Goal: Task Accomplishment & Management: Use online tool/utility

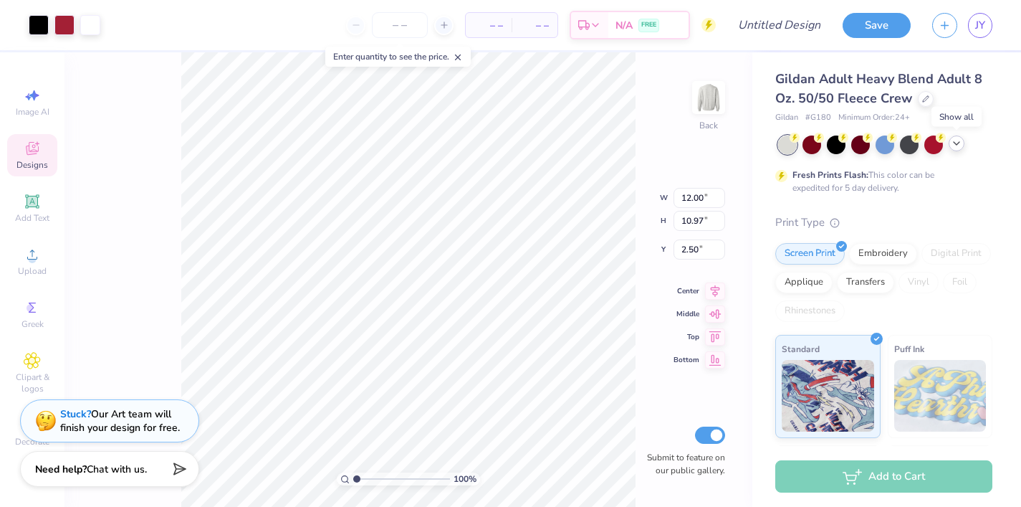
click at [955, 145] on icon at bounding box center [956, 143] width 11 height 11
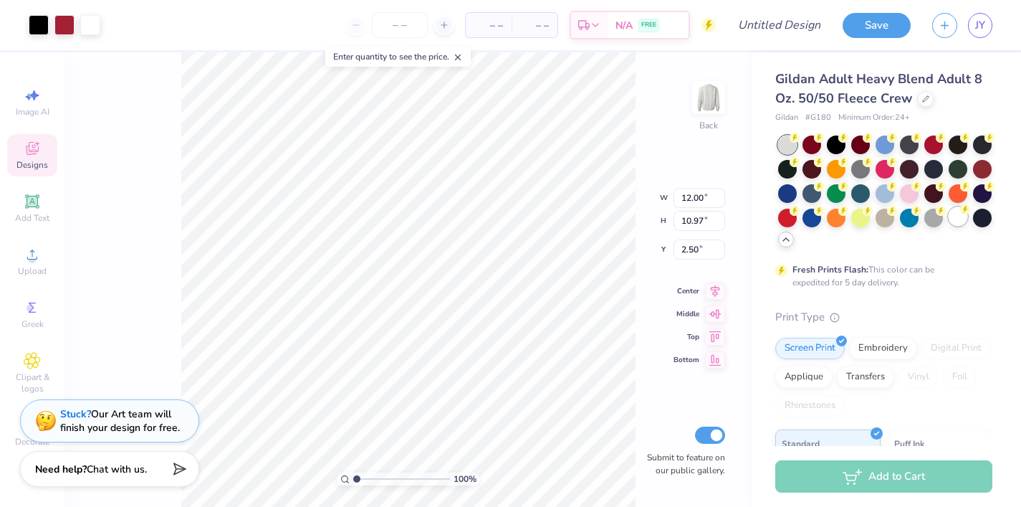
click at [956, 218] on div at bounding box center [958, 216] width 19 height 19
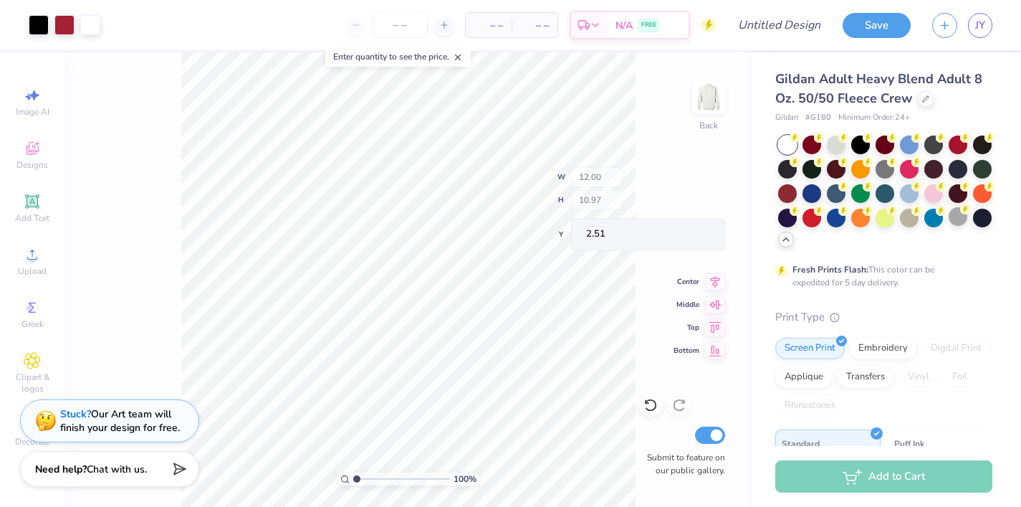
type input "2.52"
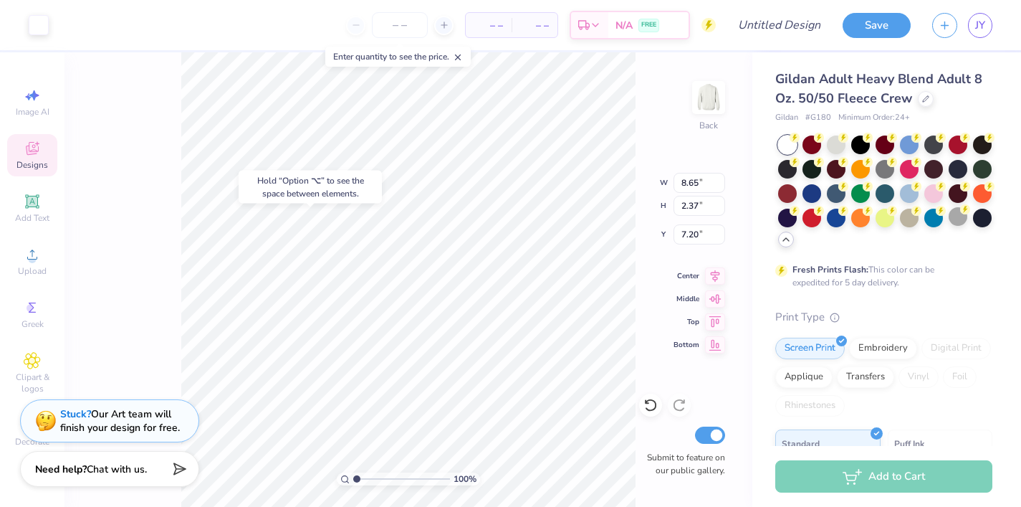
type input "7.20"
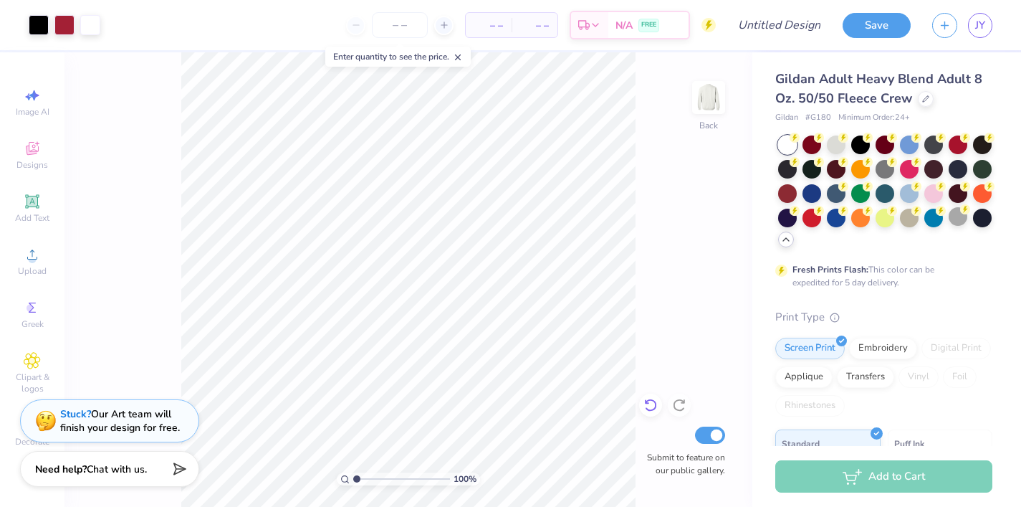
click at [646, 412] on div at bounding box center [650, 404] width 23 height 23
type input "14.11"
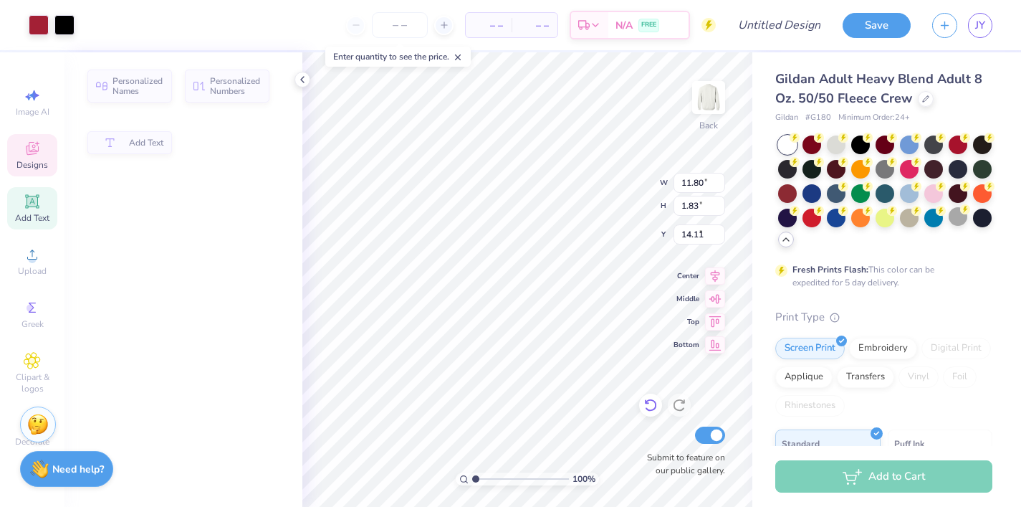
type input "11.80"
type input "1.83"
type input "3.71"
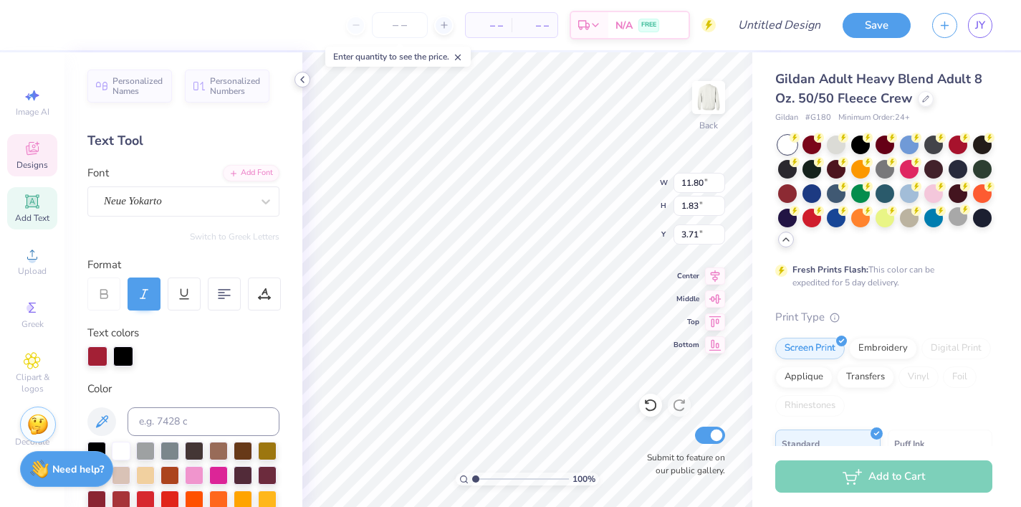
click at [300, 87] on div at bounding box center [303, 80] width 16 height 16
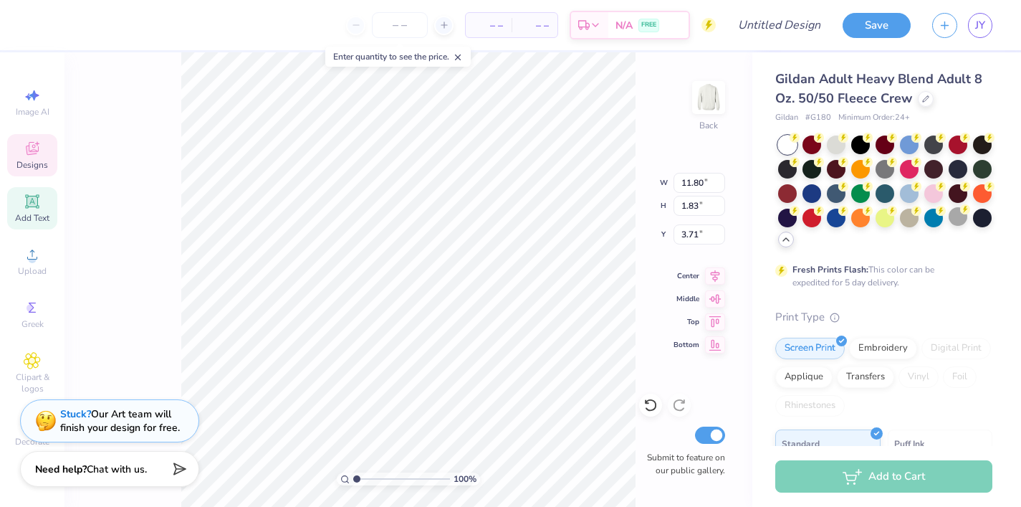
type textarea "Alph Delta Pi"
type input "1.88"
type input "1.31"
type input "5.55"
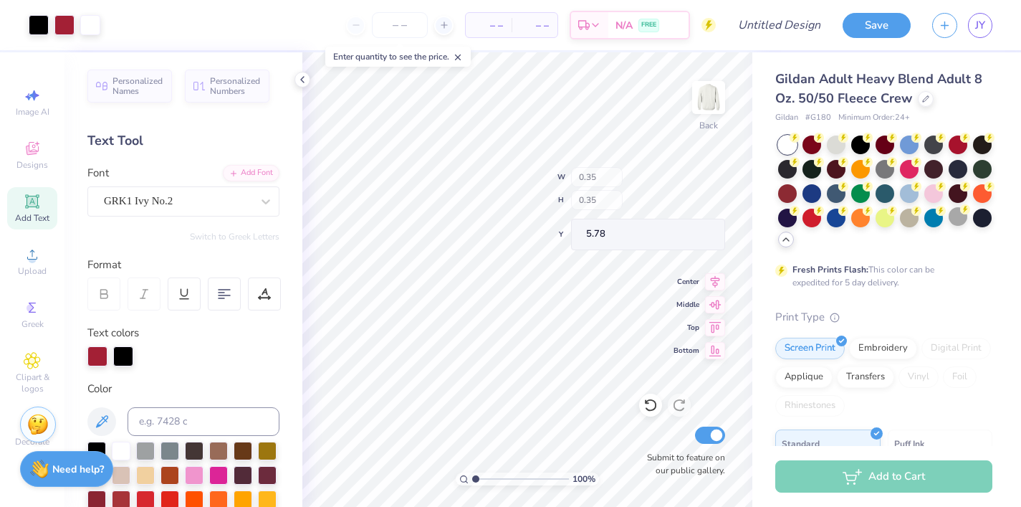
type input "5.78"
type input "8.05"
type input "12.18"
type input "8.34"
type input "3.40"
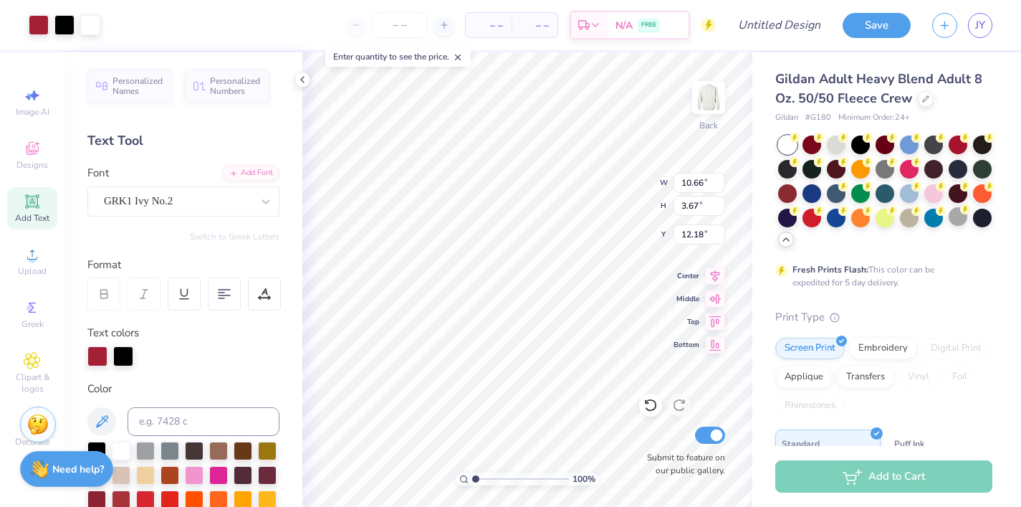
type input "17.15"
type input "9.35"
type input "3.67"
type input "12.18"
type input "3.17"
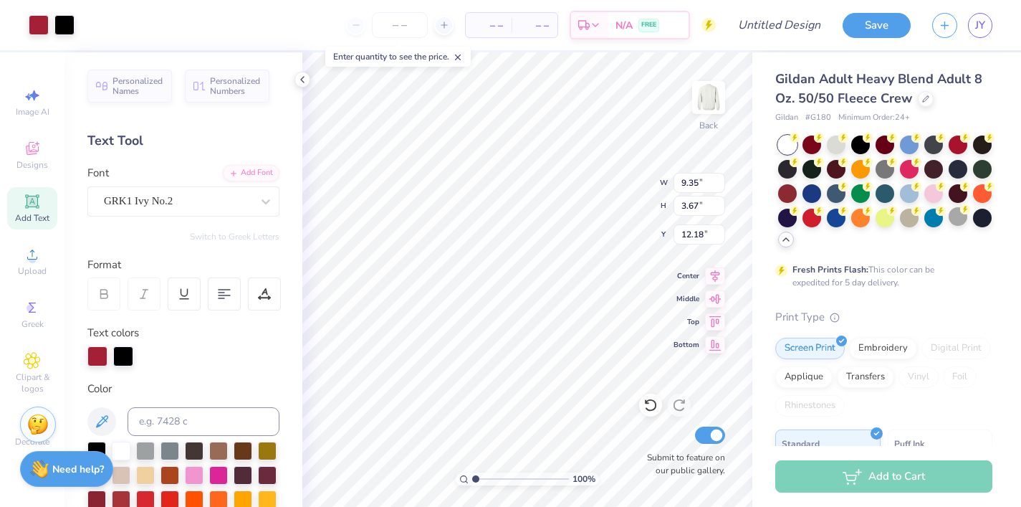
type input "1.24"
type input "5.09"
type input "6.90"
type input "17.00"
type input "9.50"
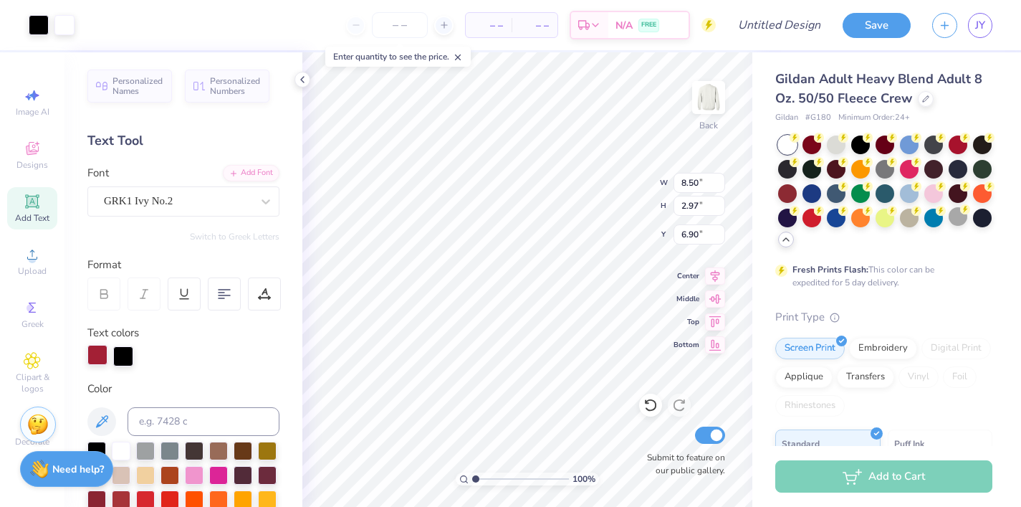
click at [97, 356] on div at bounding box center [97, 355] width 20 height 20
click at [97, 356] on div at bounding box center [97, 356] width 20 height 20
click at [97, 356] on div at bounding box center [97, 355] width 20 height 20
click at [97, 356] on div at bounding box center [97, 356] width 20 height 20
click at [38, 37] on div "Art colors" at bounding box center [37, 25] width 75 height 50
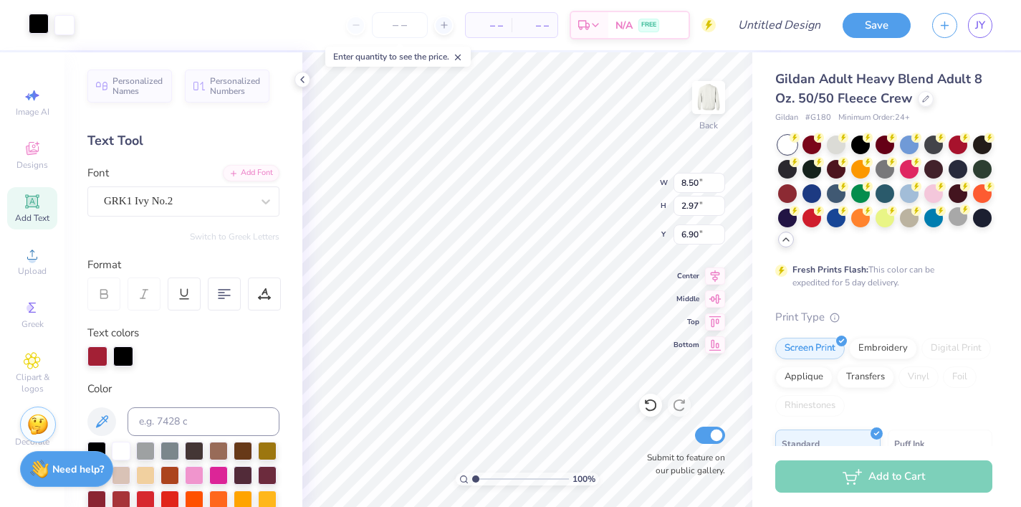
click at [39, 22] on div at bounding box center [39, 24] width 20 height 20
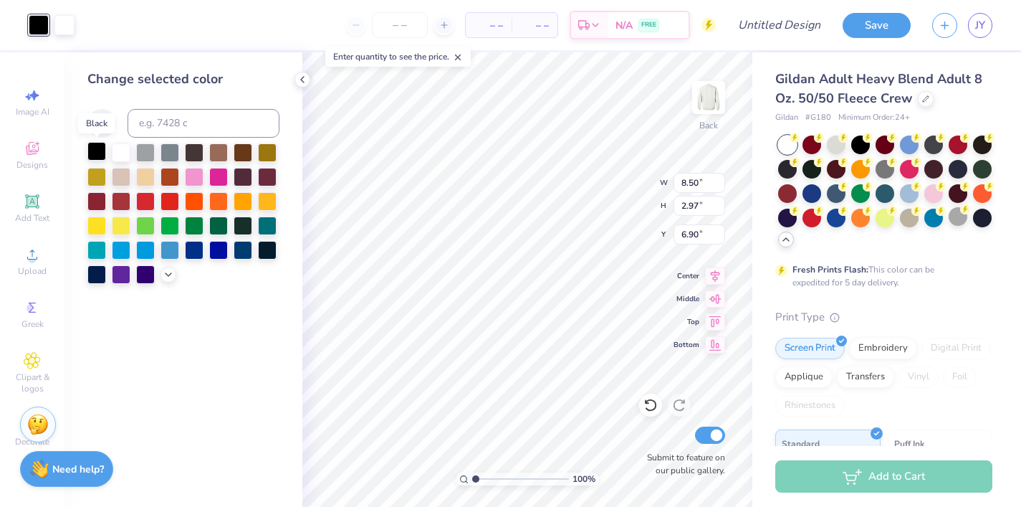
click at [97, 152] on div at bounding box center [96, 151] width 19 height 19
click at [146, 209] on div at bounding box center [145, 200] width 19 height 19
click at [94, 151] on div at bounding box center [96, 151] width 19 height 19
click at [305, 79] on icon at bounding box center [302, 79] width 11 height 11
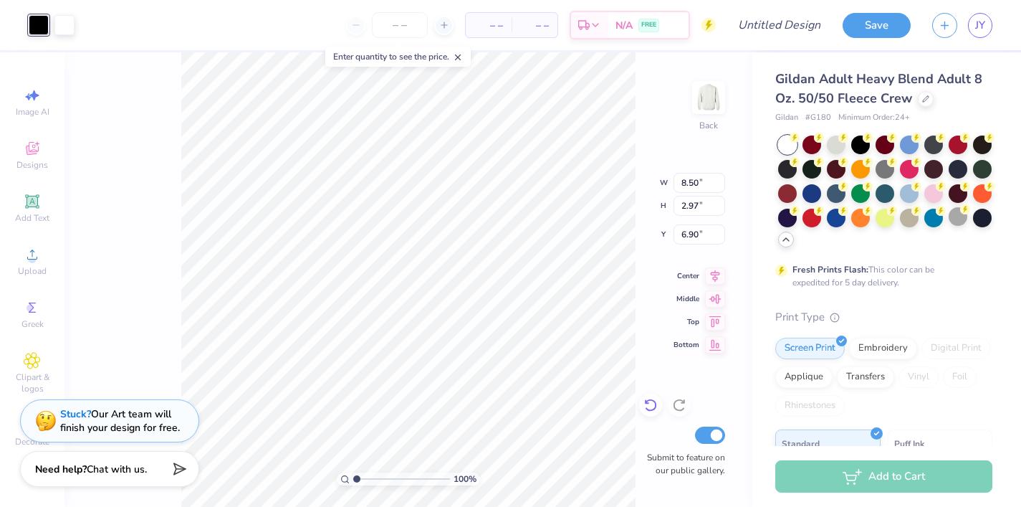
click at [649, 405] on icon at bounding box center [651, 405] width 14 height 14
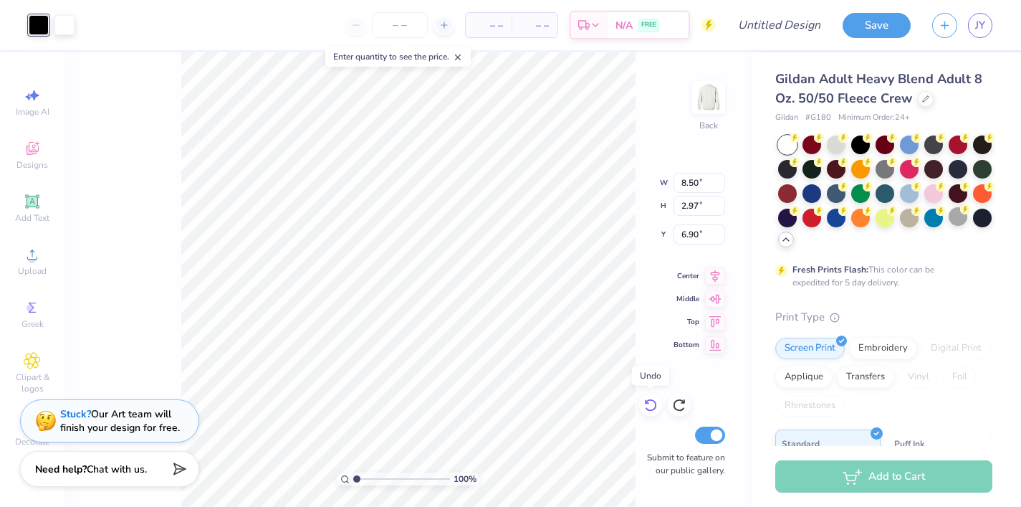
click at [649, 405] on icon at bounding box center [651, 405] width 14 height 14
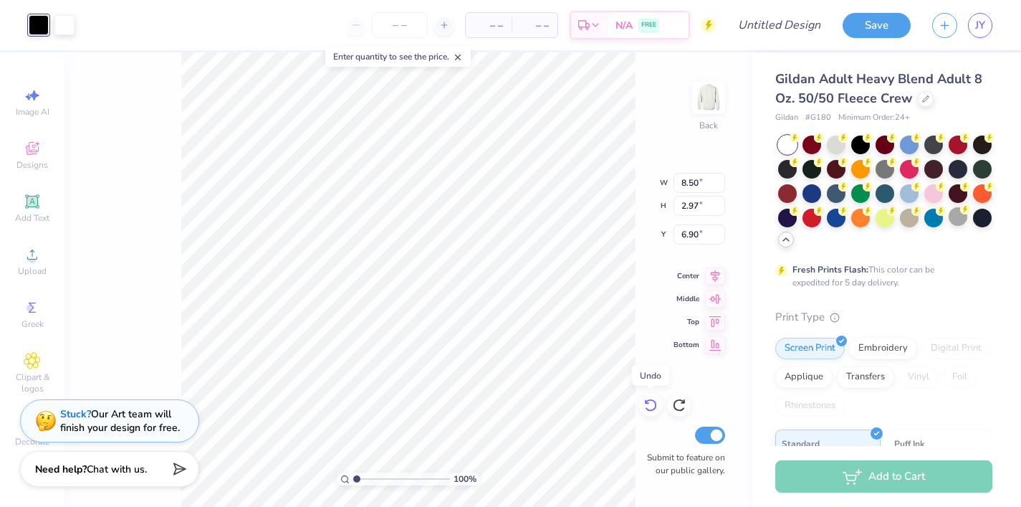
click at [649, 405] on icon at bounding box center [651, 405] width 14 height 14
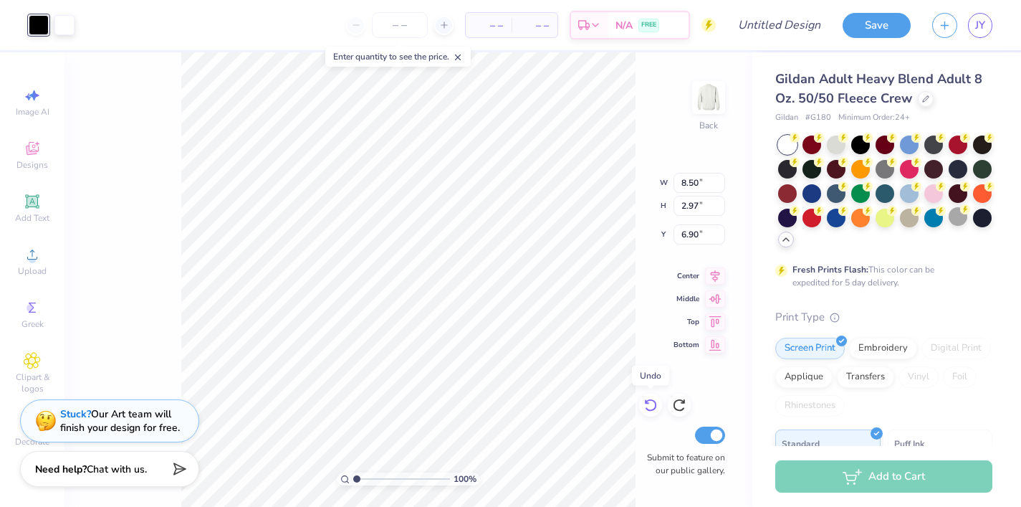
click at [649, 405] on icon at bounding box center [651, 405] width 14 height 14
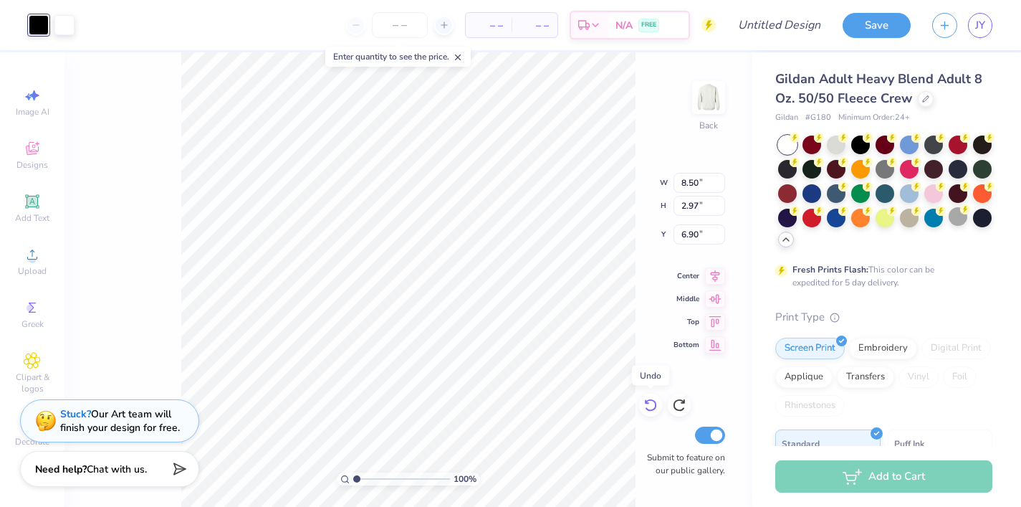
click at [649, 405] on icon at bounding box center [651, 405] width 14 height 14
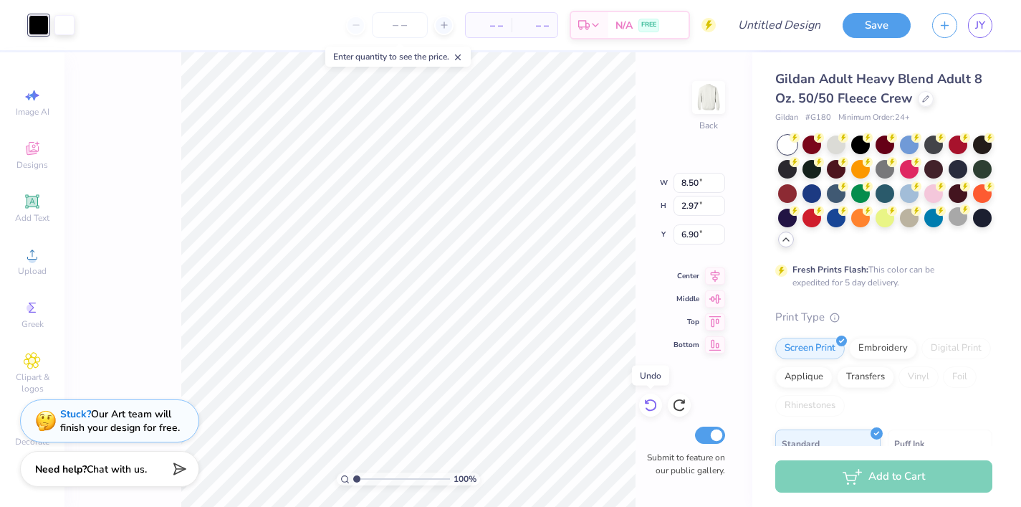
click at [649, 405] on icon at bounding box center [651, 405] width 14 height 14
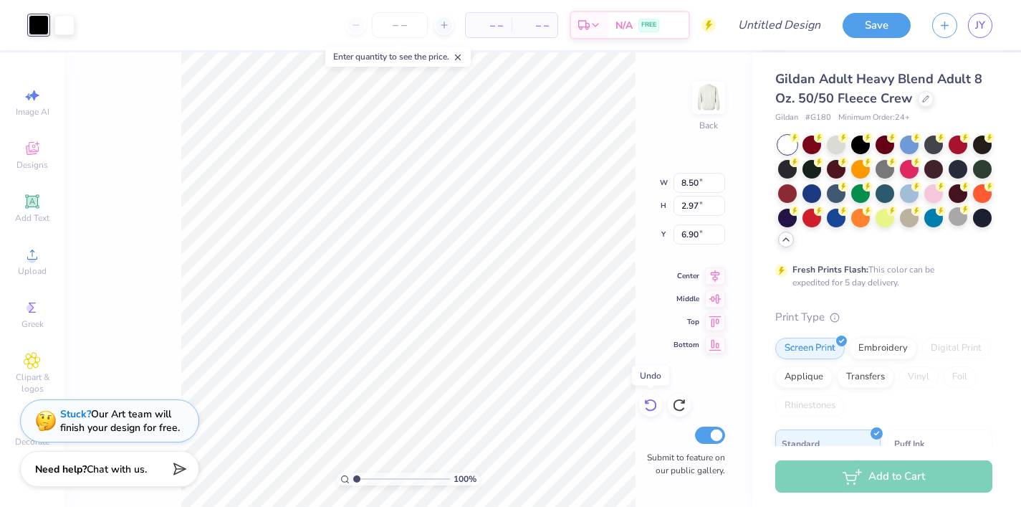
click at [649, 405] on icon at bounding box center [651, 405] width 14 height 14
type input "5.57"
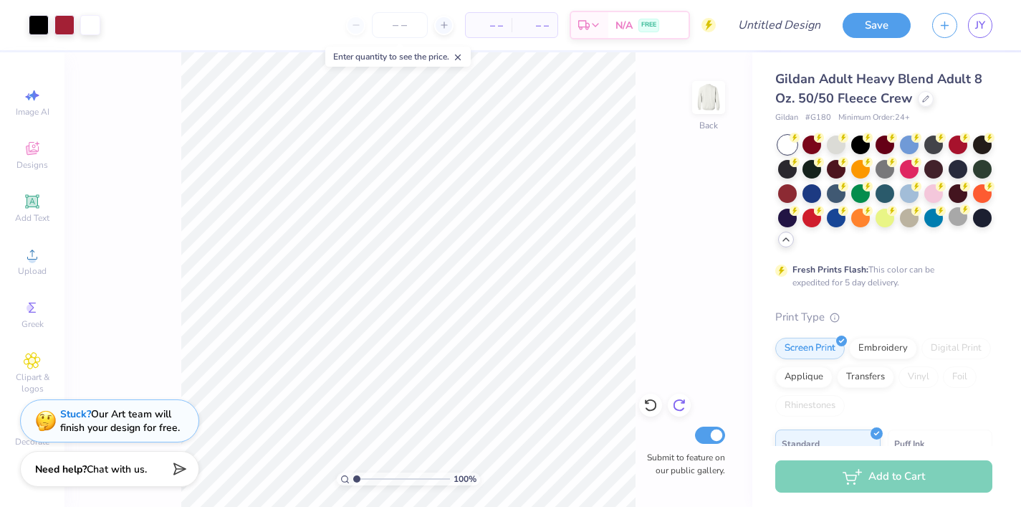
click at [682, 403] on icon at bounding box center [679, 405] width 14 height 14
click at [682, 403] on icon at bounding box center [683, 401] width 3 height 3
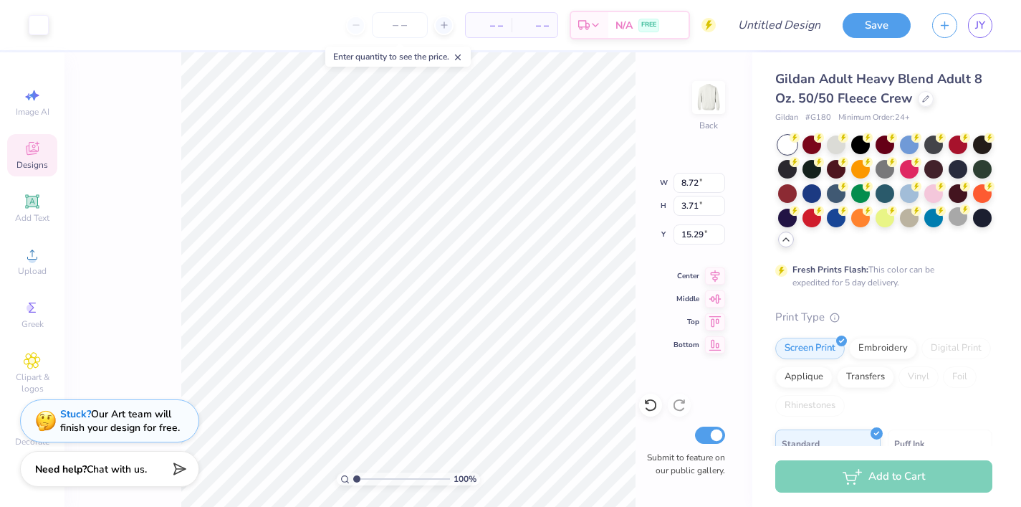
type input "15.29"
type input "16.57"
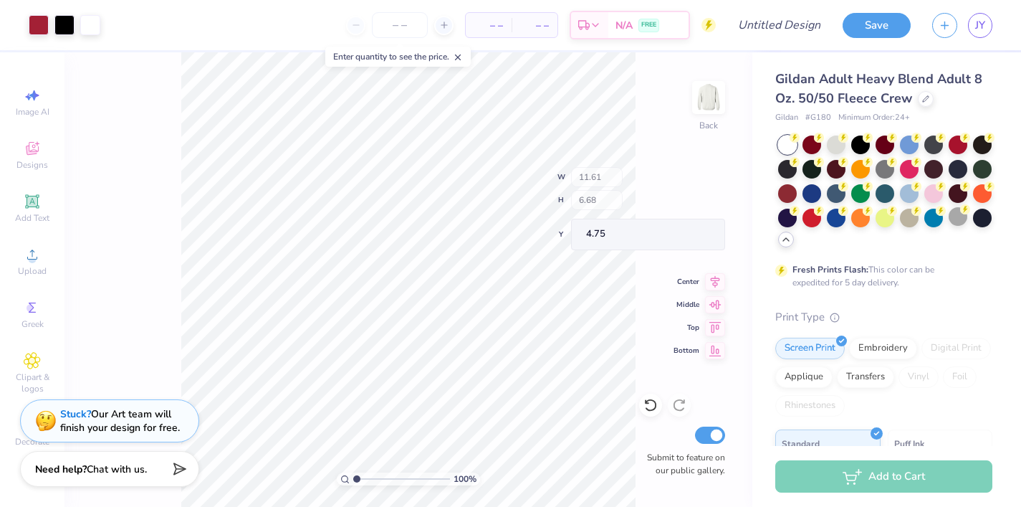
type input "4.75"
type input "4.72"
type input "8.34"
type input "3.40"
type input "7.69"
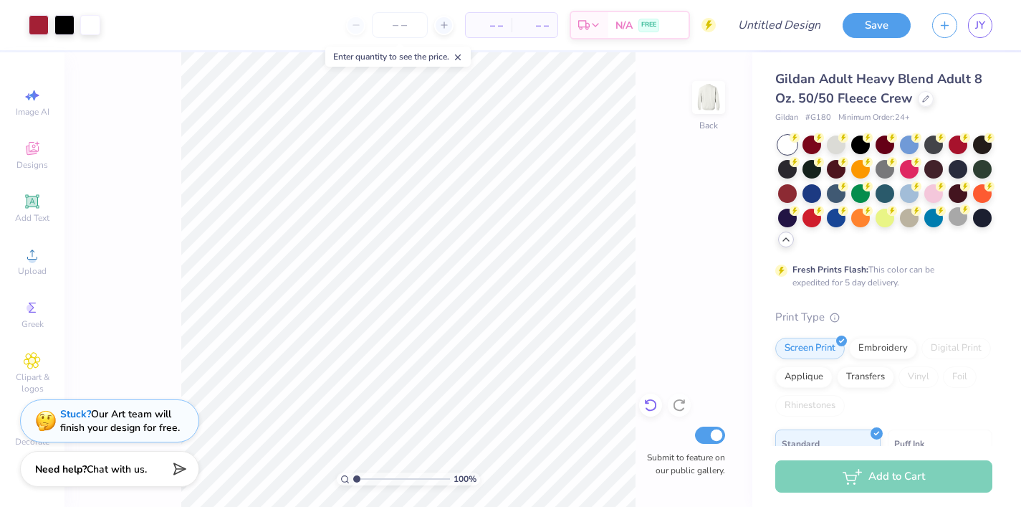
click at [644, 403] on icon at bounding box center [651, 405] width 14 height 14
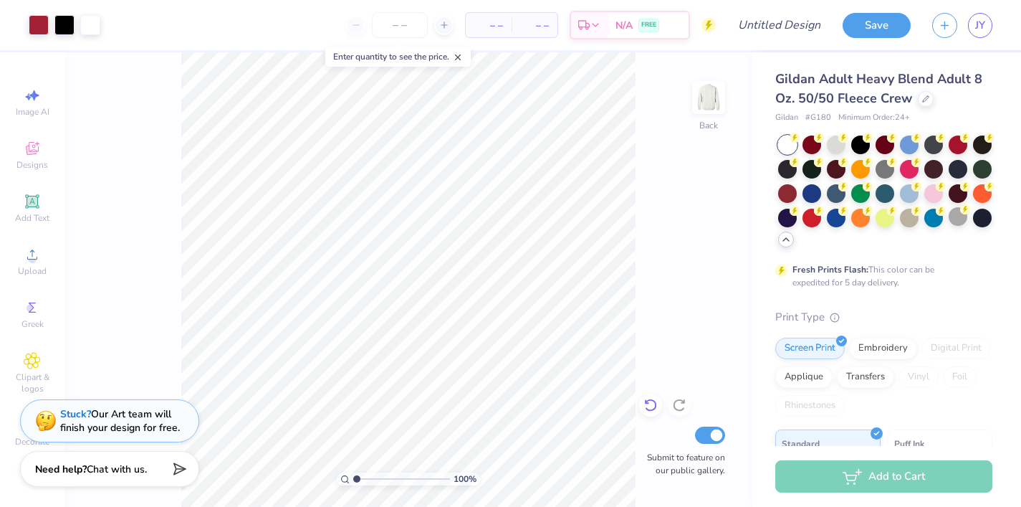
click at [644, 403] on icon at bounding box center [651, 405] width 14 height 14
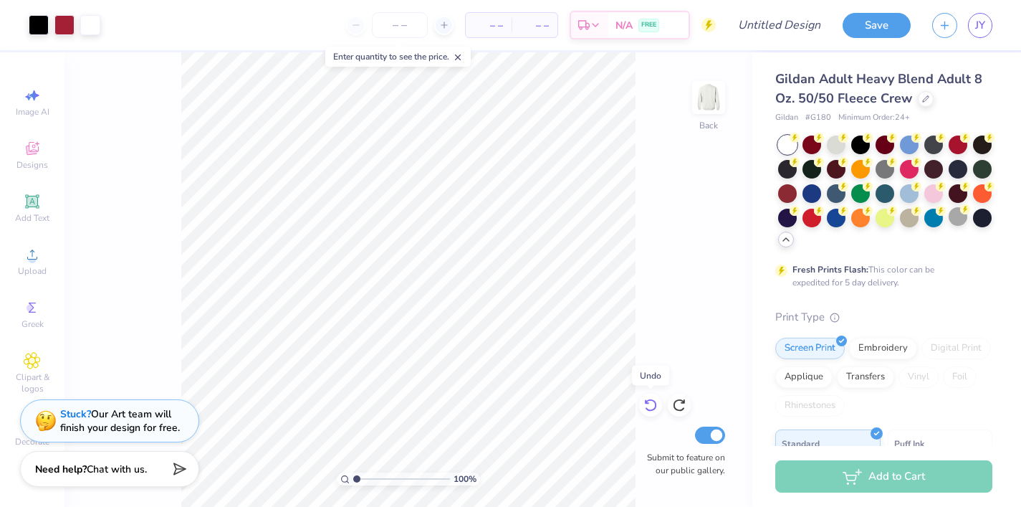
click at [644, 403] on icon at bounding box center [651, 405] width 14 height 14
click at [654, 409] on icon at bounding box center [650, 405] width 12 height 13
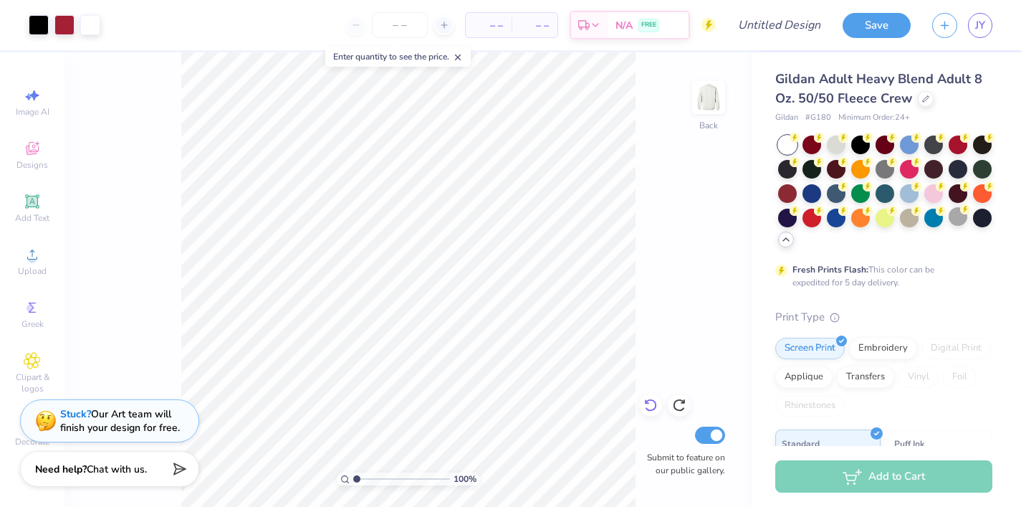
click at [649, 405] on icon at bounding box center [651, 405] width 14 height 14
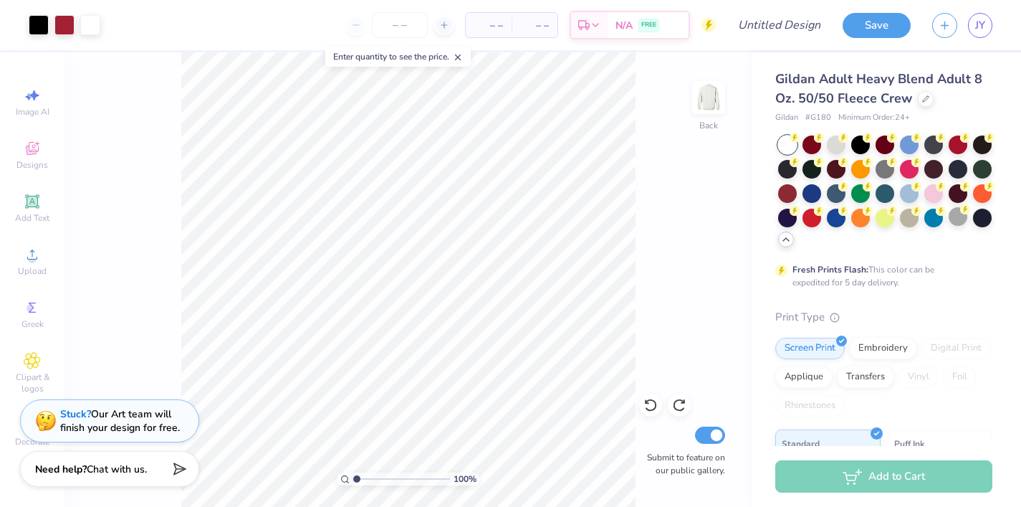
click at [649, 405] on icon at bounding box center [651, 405] width 14 height 14
click at [649, 405] on div "100 % Back Submit to feature on our public gallery." at bounding box center [409, 279] width 688 height 454
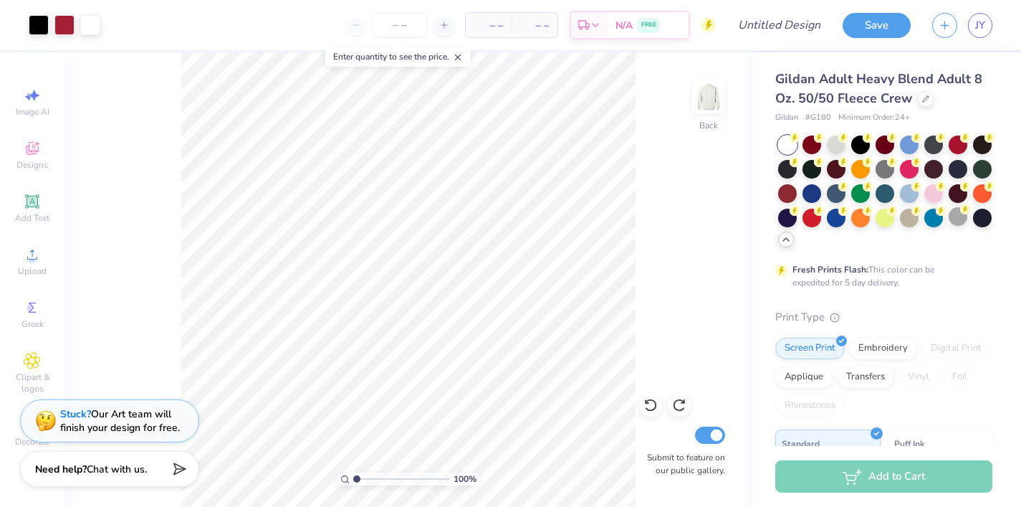
click at [649, 405] on div "100 % Back Submit to feature on our public gallery." at bounding box center [409, 279] width 688 height 454
click at [647, 406] on div "100 % Back Submit to feature on our public gallery." at bounding box center [409, 279] width 688 height 454
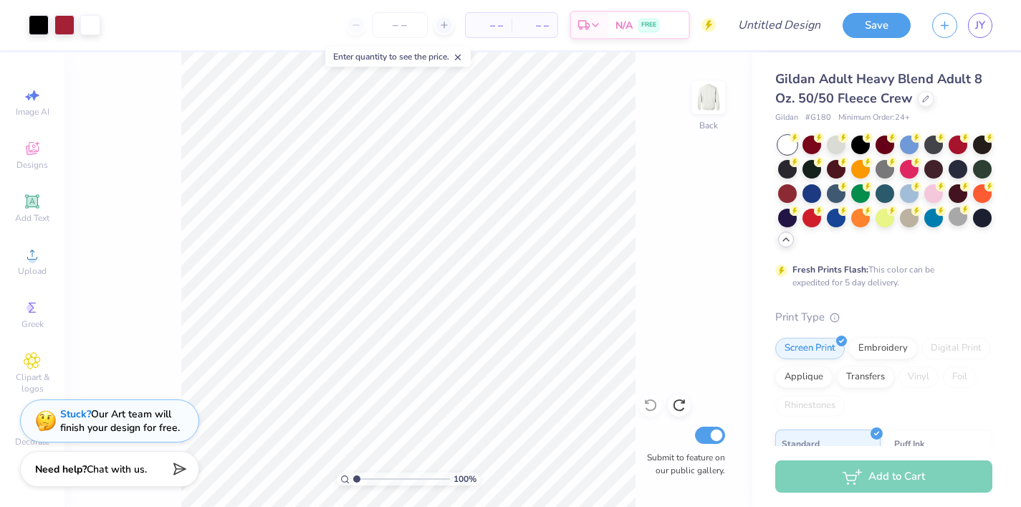
click at [647, 406] on div "100 % Back Submit to feature on our public gallery." at bounding box center [409, 279] width 688 height 454
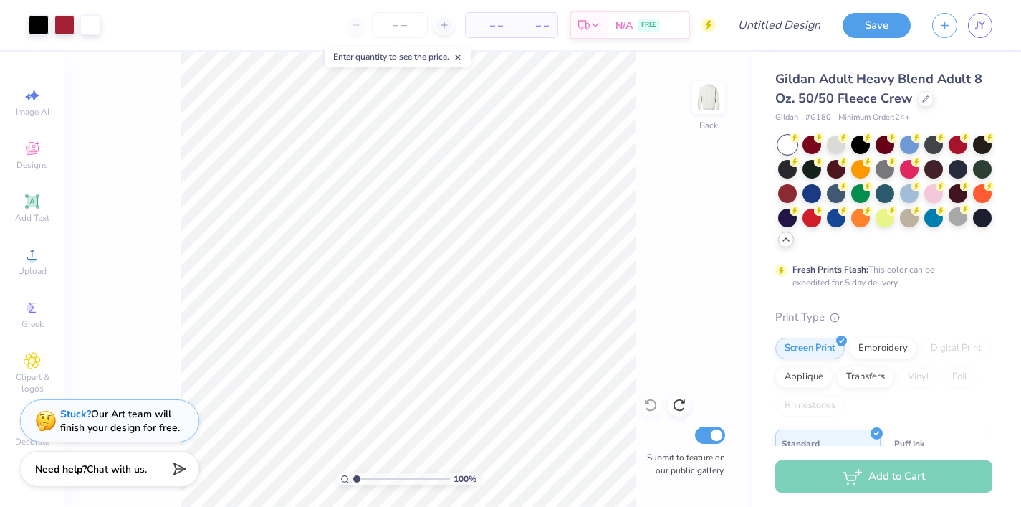
click at [647, 406] on div "100 % Back Submit to feature on our public gallery." at bounding box center [409, 279] width 688 height 454
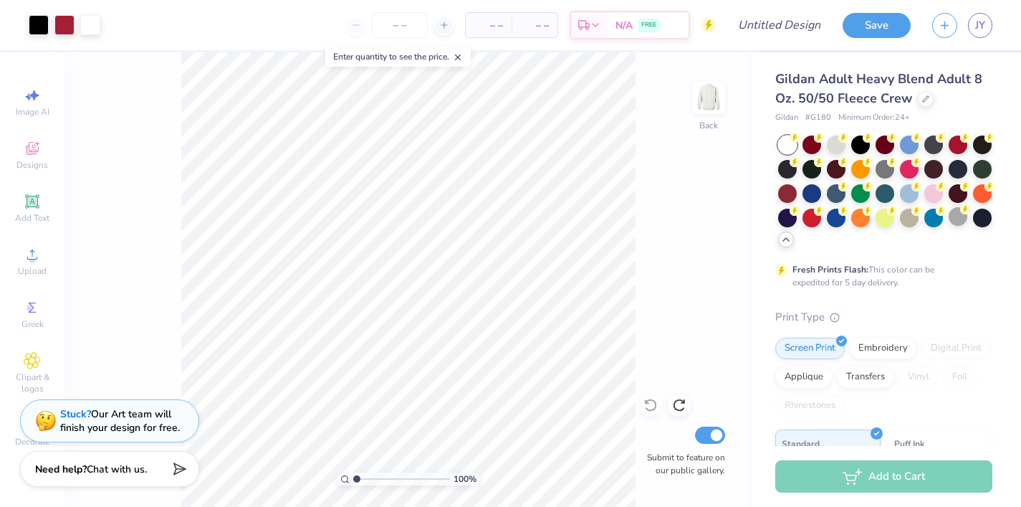
click at [647, 406] on div "100 % Back Submit to feature on our public gallery." at bounding box center [409, 279] width 688 height 454
click at [650, 306] on div "100 % Back Submit to feature on our public gallery." at bounding box center [409, 279] width 688 height 454
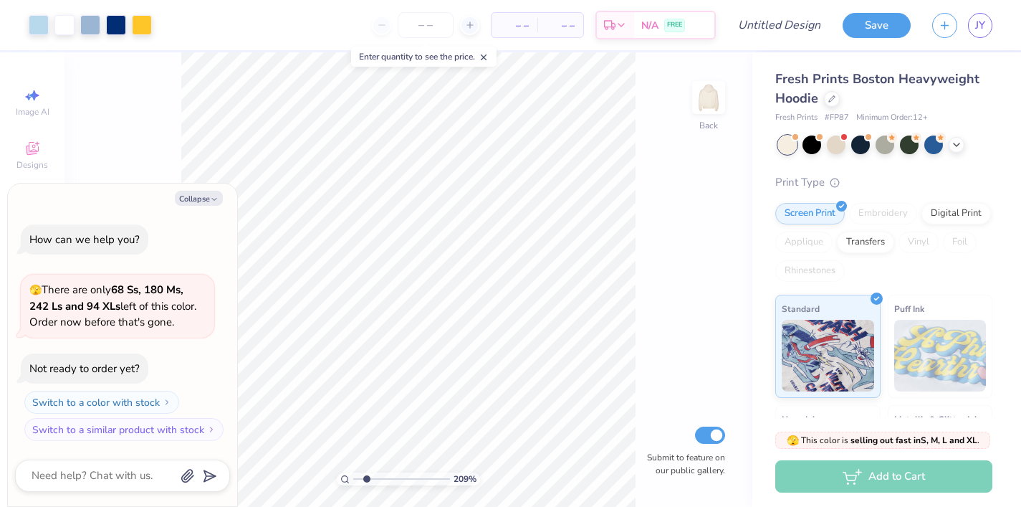
drag, startPoint x: 356, startPoint y: 479, endPoint x: 365, endPoint y: 474, distance: 9.6
type input "1.93"
click at [366, 474] on input "range" at bounding box center [401, 478] width 97 height 13
click at [32, 27] on div at bounding box center [39, 24] width 20 height 20
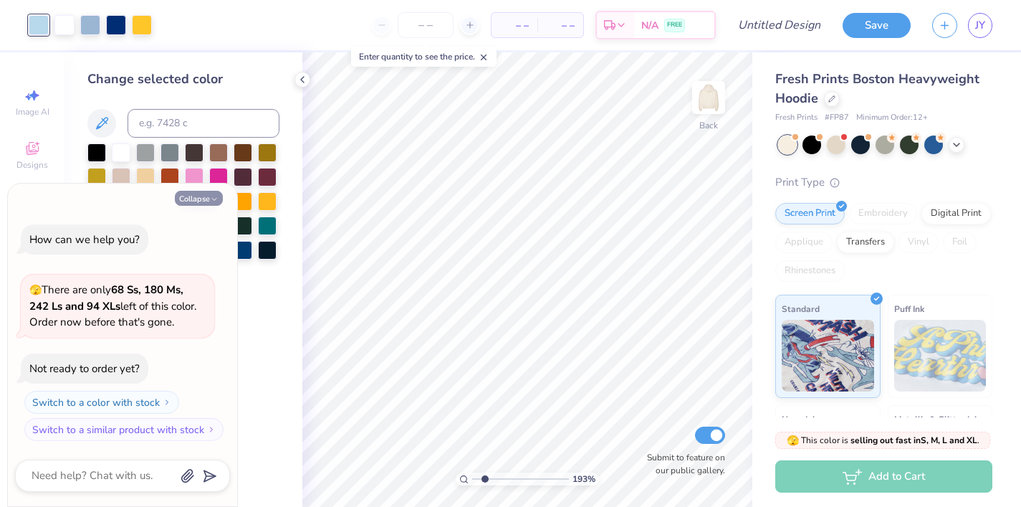
click at [207, 200] on button "Collapse" at bounding box center [199, 198] width 48 height 15
type textarea "x"
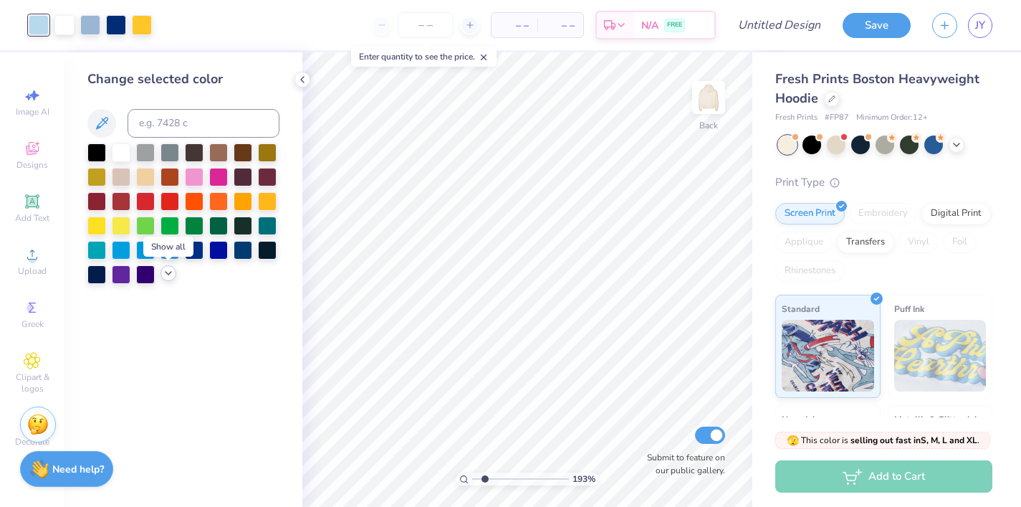
click at [171, 272] on polyline at bounding box center [169, 273] width 6 height 3
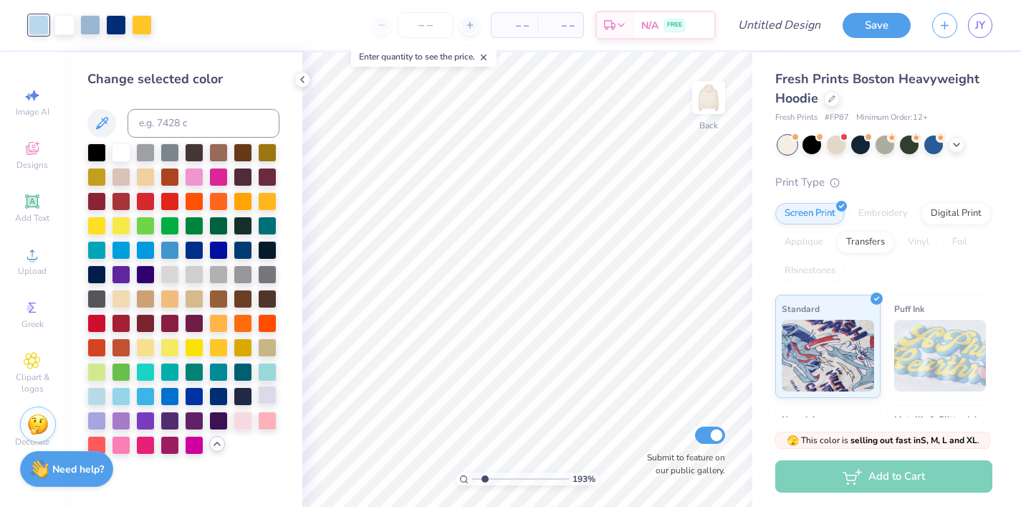
click at [272, 395] on div at bounding box center [267, 395] width 19 height 19
click at [122, 424] on div at bounding box center [121, 419] width 19 height 19
click at [123, 424] on div at bounding box center [121, 419] width 19 height 19
click at [272, 396] on div at bounding box center [267, 395] width 19 height 19
click at [97, 418] on div at bounding box center [96, 419] width 19 height 19
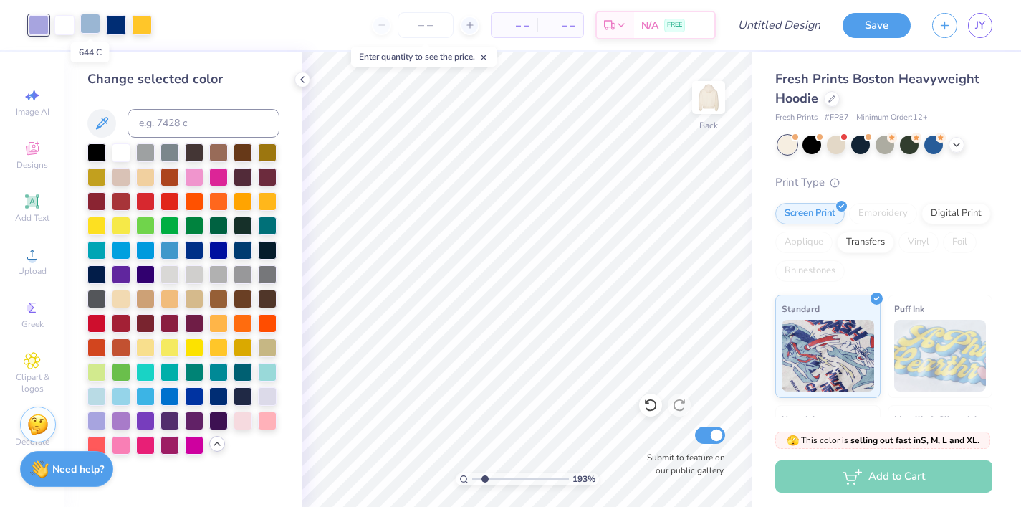
click at [92, 24] on div at bounding box center [90, 24] width 20 height 20
click at [97, 420] on div at bounding box center [96, 419] width 19 height 19
click at [117, 19] on div at bounding box center [116, 24] width 20 height 20
click at [267, 400] on div at bounding box center [267, 395] width 19 height 19
click at [88, 24] on div at bounding box center [90, 24] width 20 height 20
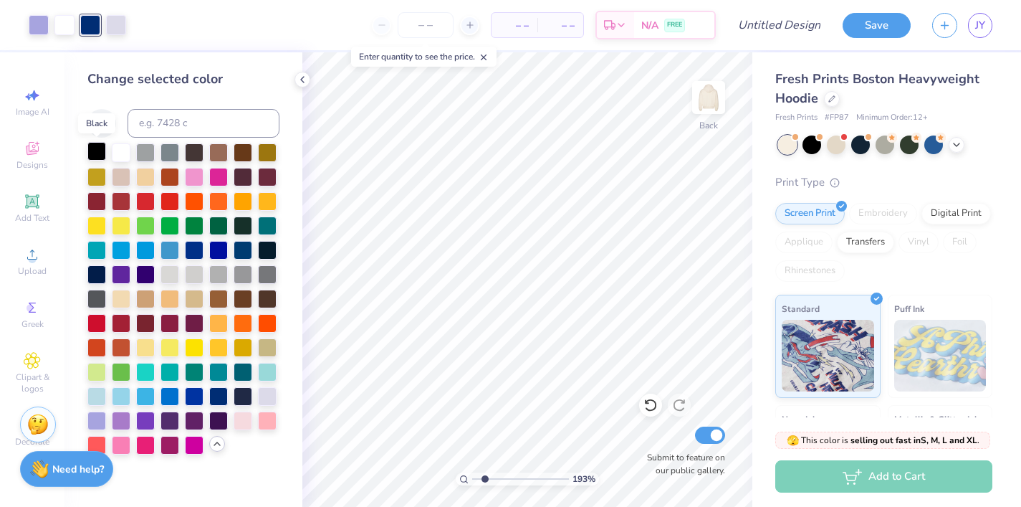
click at [101, 156] on div at bounding box center [96, 151] width 19 height 19
click at [169, 24] on div "– – Per Item – – Total Est. Delivery N/A FREE" at bounding box center [426, 25] width 579 height 50
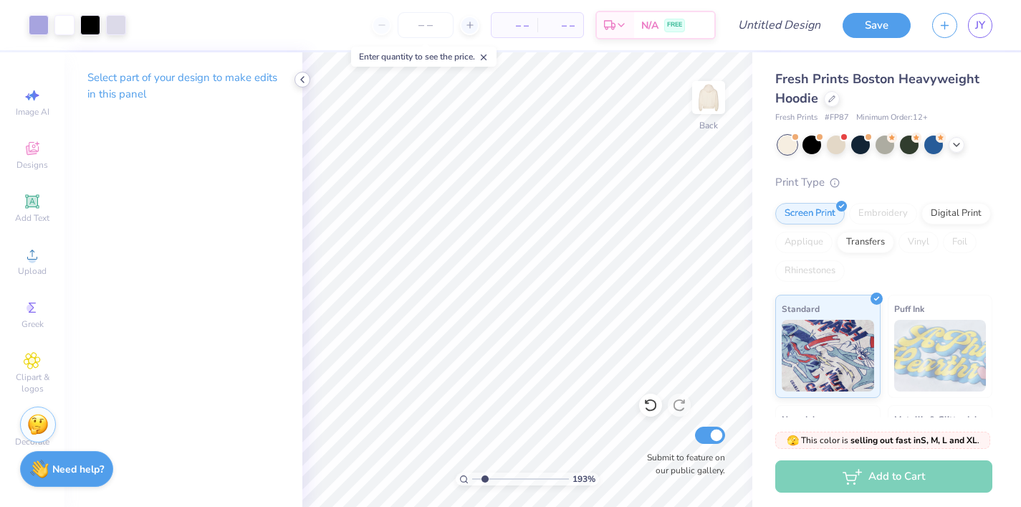
click at [301, 78] on polyline at bounding box center [302, 80] width 3 height 6
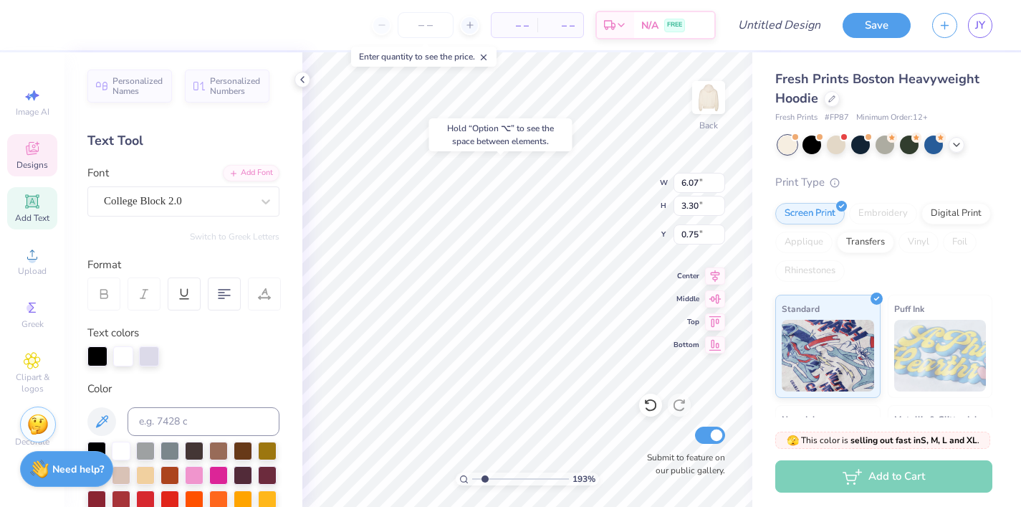
type input "0.75"
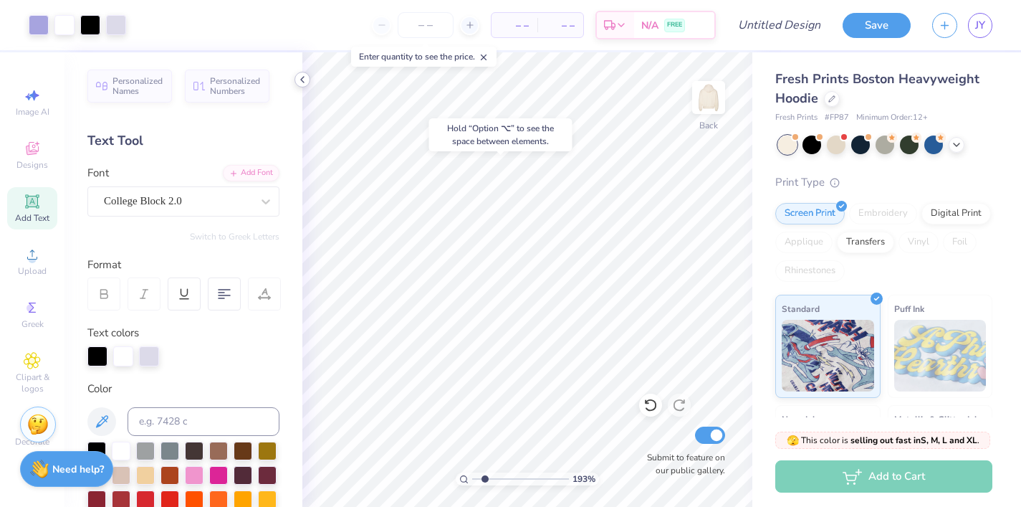
click at [300, 77] on icon at bounding box center [302, 79] width 11 height 11
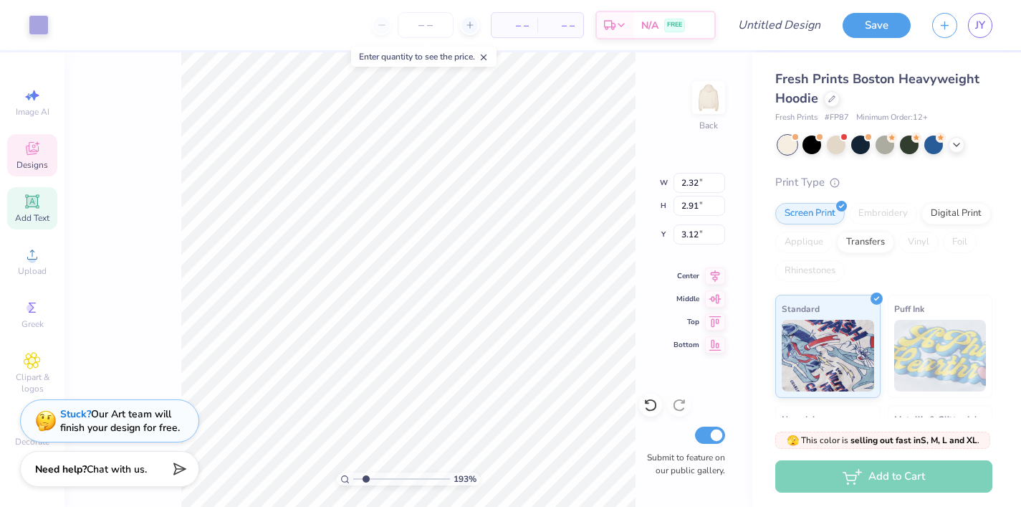
type input "0.50"
type input "1.65"
type input "2.15"
type input "0.69"
type input "1.75"
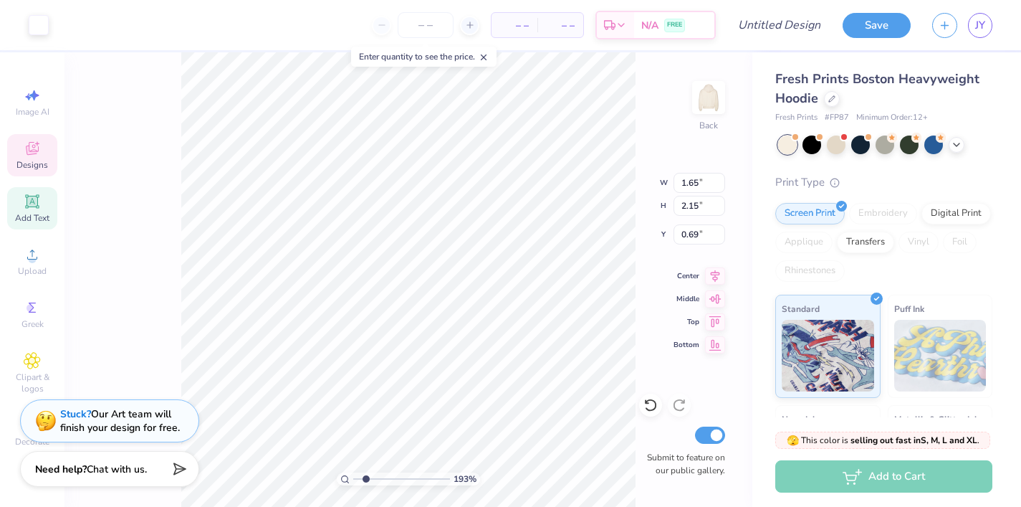
type input "2.07"
type input "0.50"
type input "1.51"
type input "1.88"
type input "0.50"
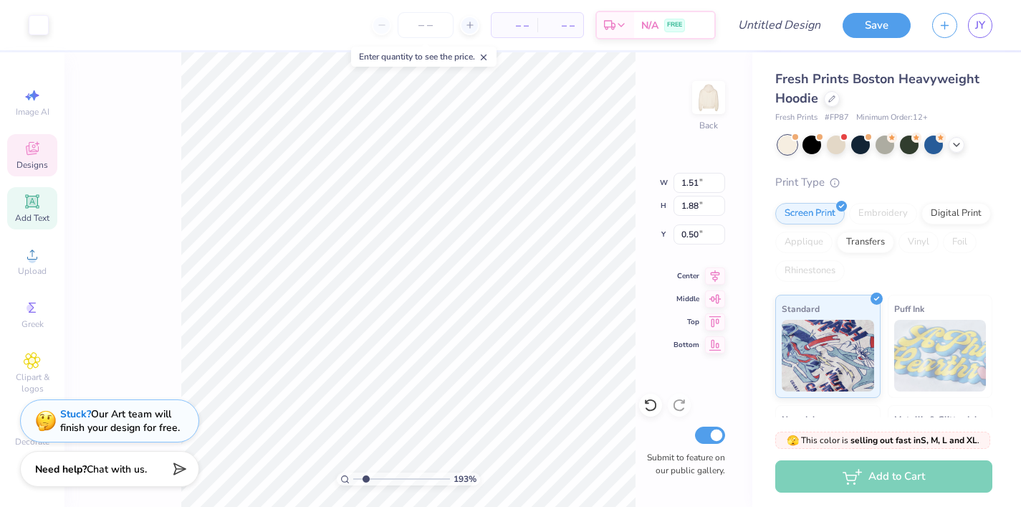
type input "1.42"
type input "1.79"
type input "3.15"
type input "0.50"
type input "0.52"
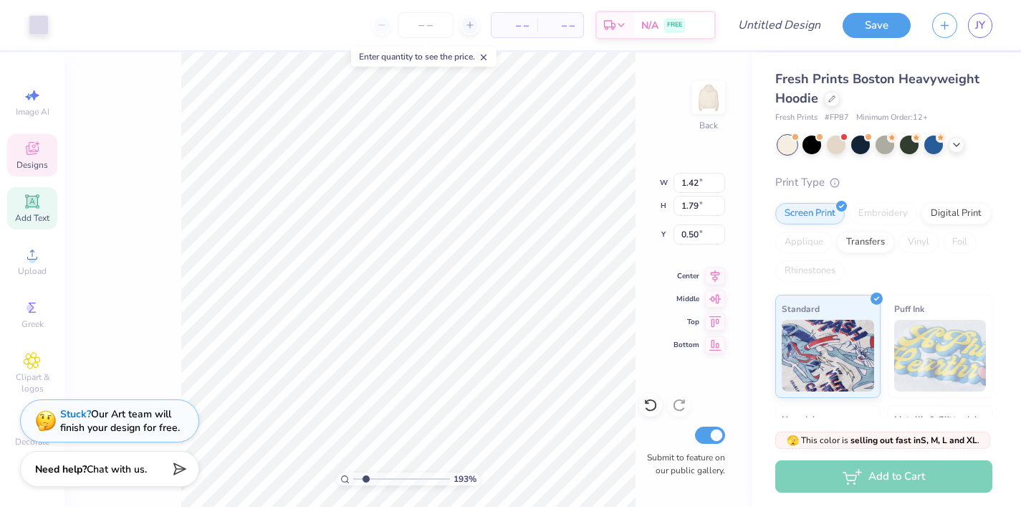
type input "0.46"
type input "1.83"
type input "6.68"
type input "2.58"
type input "1.09"
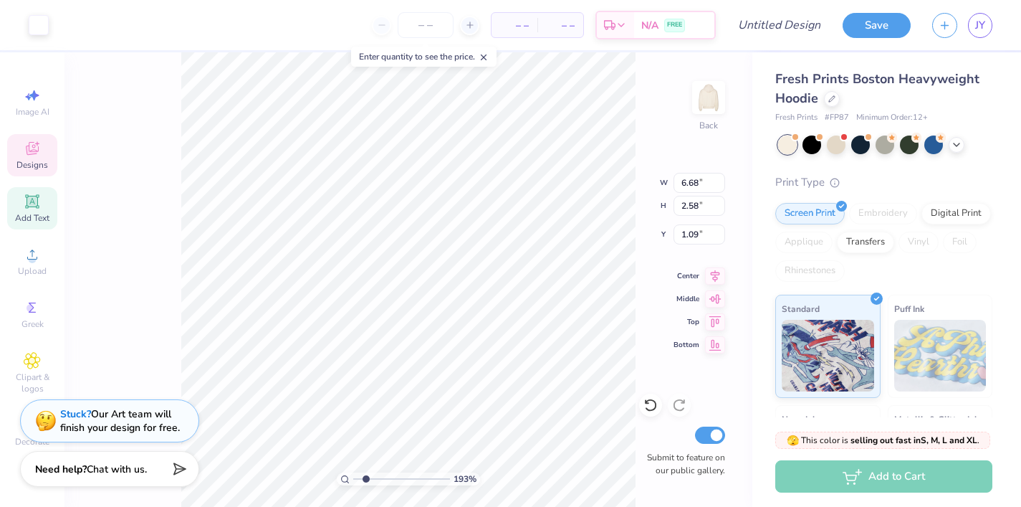
type input "1.12"
type input "0.94"
type input "2.06"
type input "0.53"
type input "0.54"
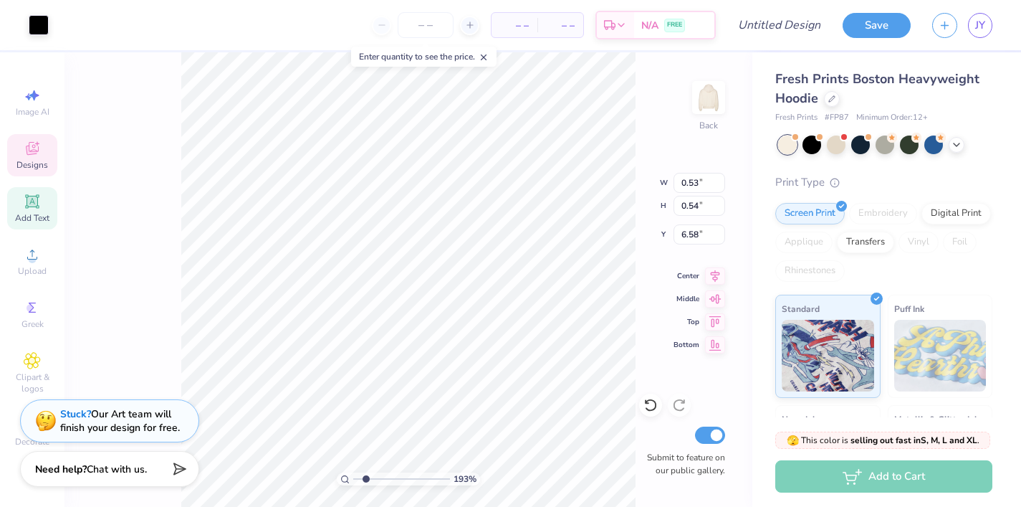
type input "3.40"
type input "0.59"
type input "0.55"
type input "2.73"
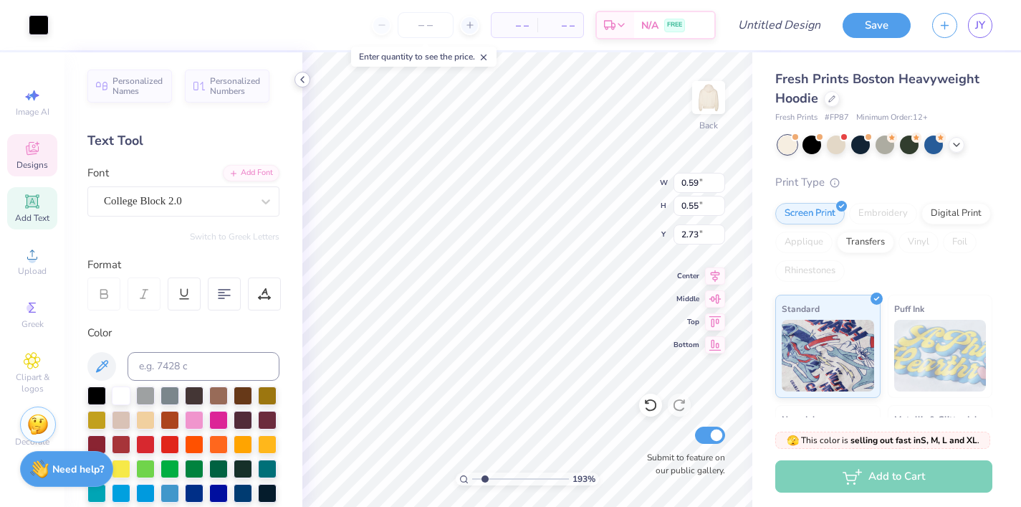
type input "1.54"
type input "0.90"
type input "3.00"
type input "1.00"
type input "2.50"
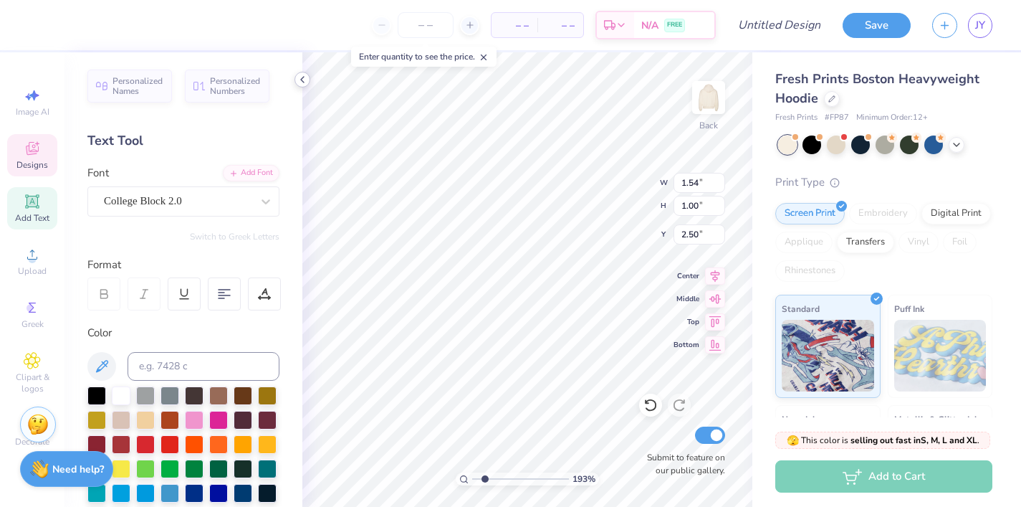
type input "2.61"
type input "2.48"
type input "7.38"
type input "3.90"
type input "5.80"
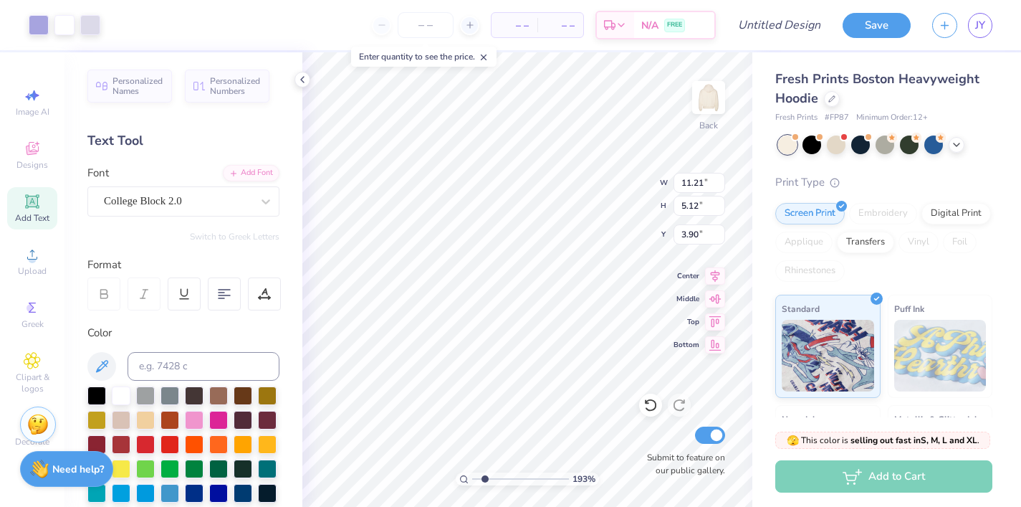
type input "2.65"
type input "10.35"
type input "5.92"
type input "2.70"
type input "10.30"
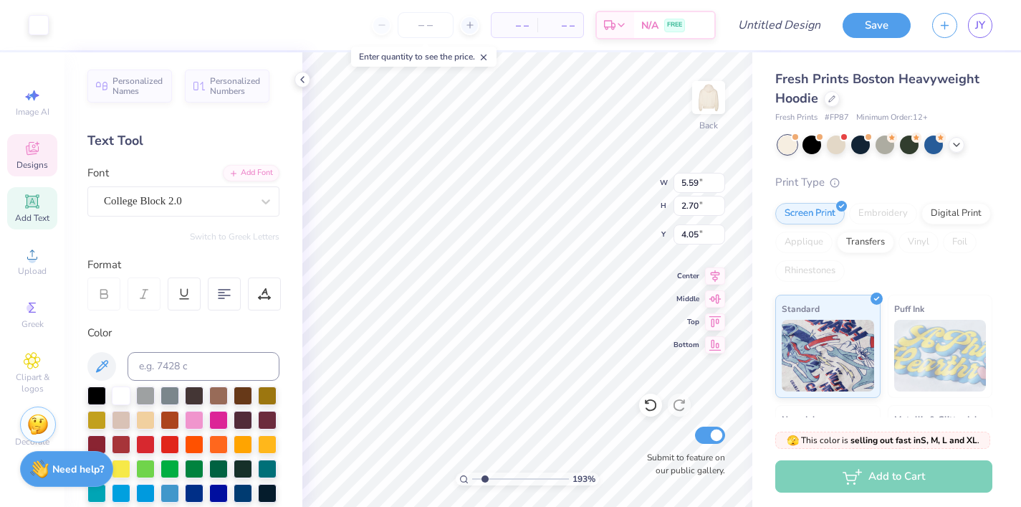
type input "4.05"
type input "4.97"
type input "2.54"
type input "4.05"
type input "1.27"
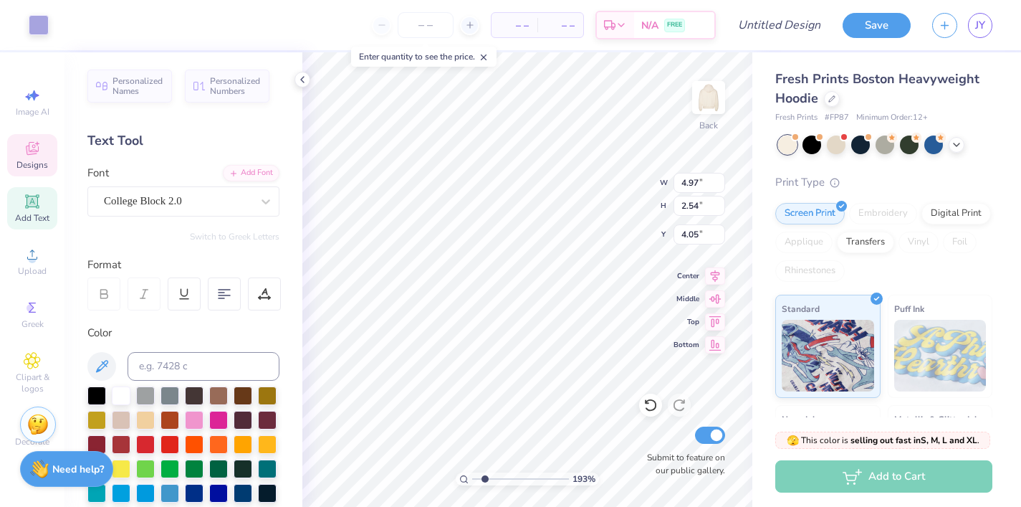
type input "1.19"
type input "11.53"
drag, startPoint x: 482, startPoint y: 479, endPoint x: 499, endPoint y: 466, distance: 21.5
click at [499, 472] on input "range" at bounding box center [520, 478] width 97 height 13
drag, startPoint x: 495, startPoint y: 479, endPoint x: 527, endPoint y: 489, distance: 32.9
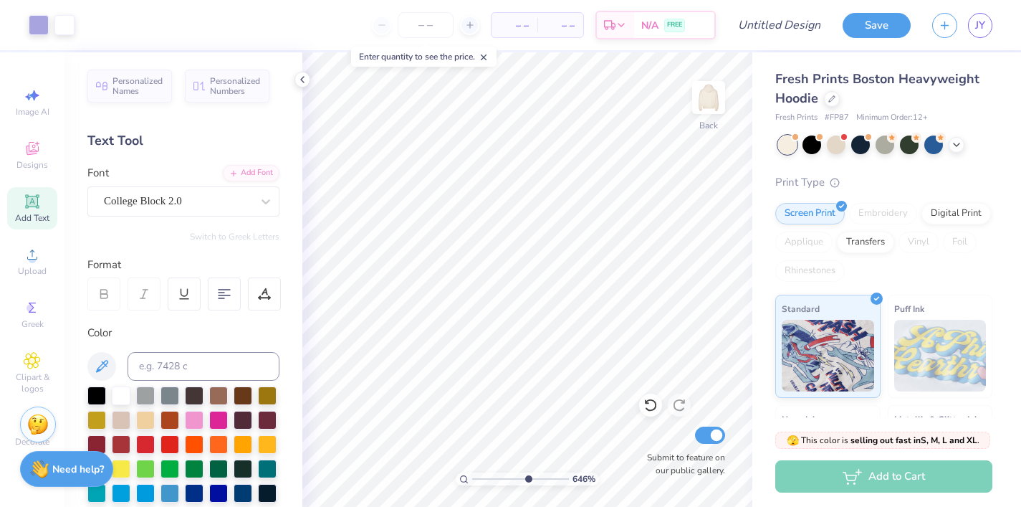
type input "6.33"
click at [527, 485] on input "range" at bounding box center [520, 478] width 97 height 13
type input "3.97"
type input "5.68"
click at [302, 79] on polyline at bounding box center [302, 80] width 3 height 6
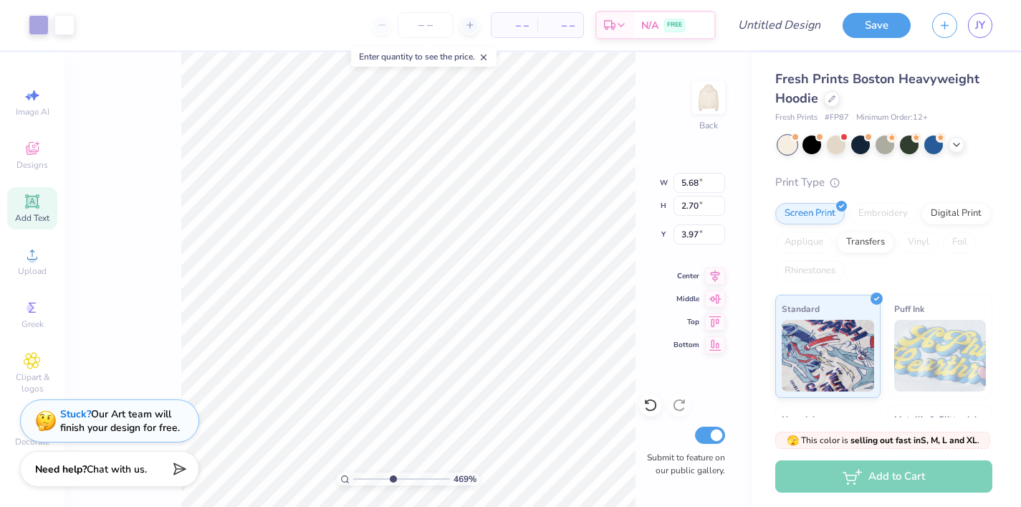
drag, startPoint x: 408, startPoint y: 477, endPoint x: 392, endPoint y: 472, distance: 16.5
click at [392, 472] on input "range" at bounding box center [401, 478] width 97 height 13
click at [656, 401] on icon at bounding box center [651, 405] width 14 height 14
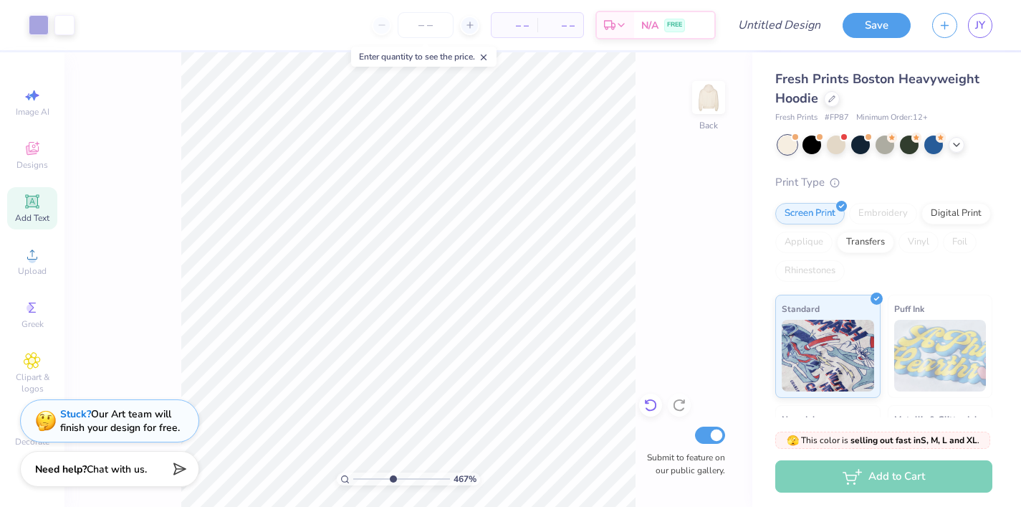
click at [656, 401] on icon at bounding box center [651, 405] width 14 height 14
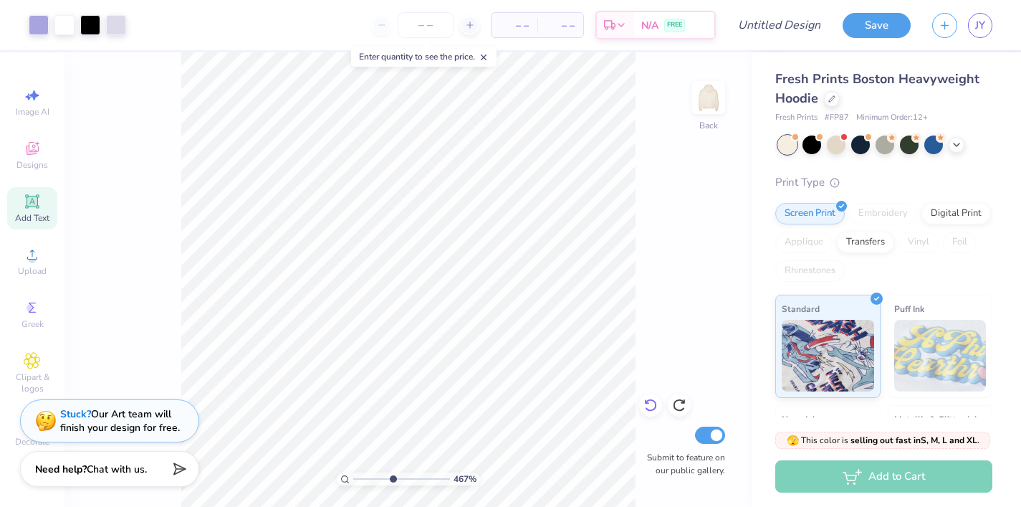
click at [656, 401] on icon at bounding box center [651, 405] width 14 height 14
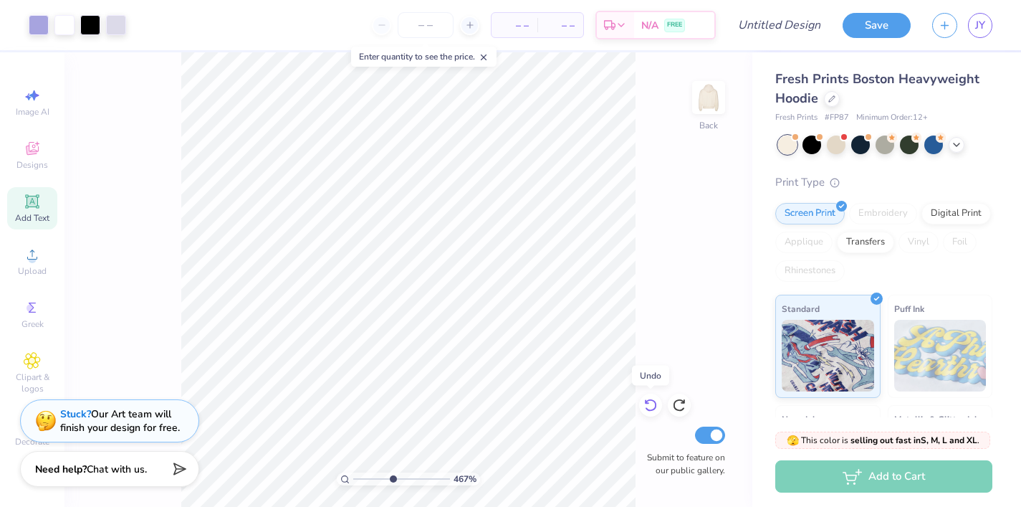
click at [649, 401] on icon at bounding box center [651, 405] width 14 height 14
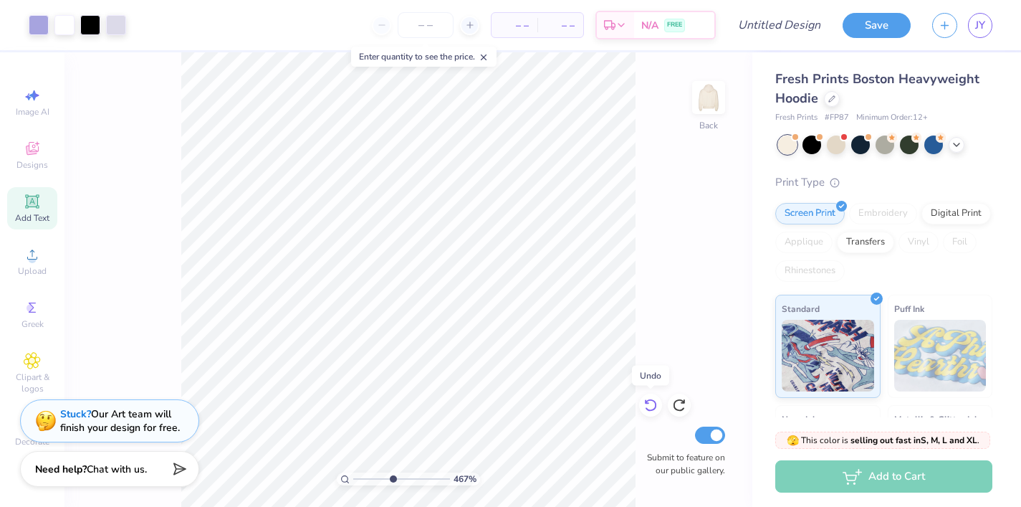
click at [649, 401] on icon at bounding box center [651, 405] width 14 height 14
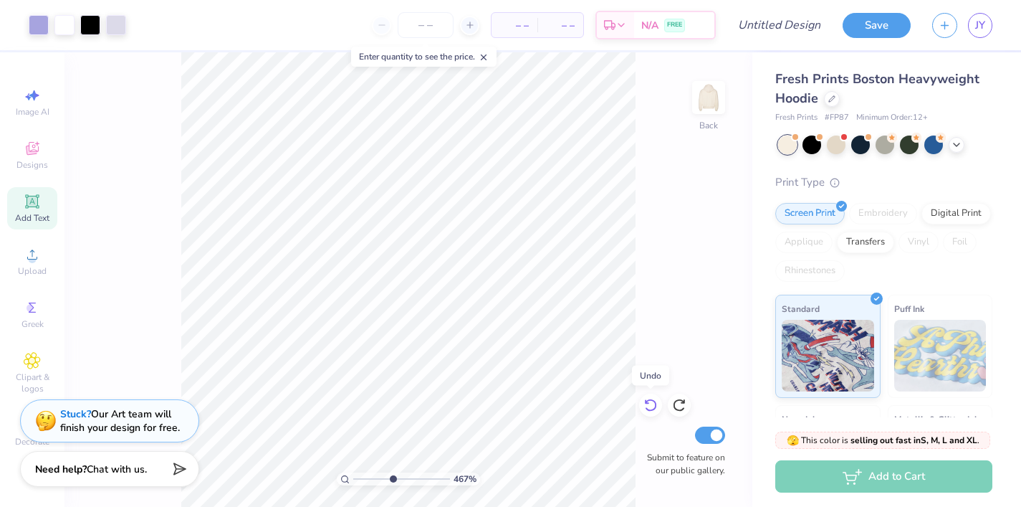
click at [649, 401] on icon at bounding box center [651, 405] width 14 height 14
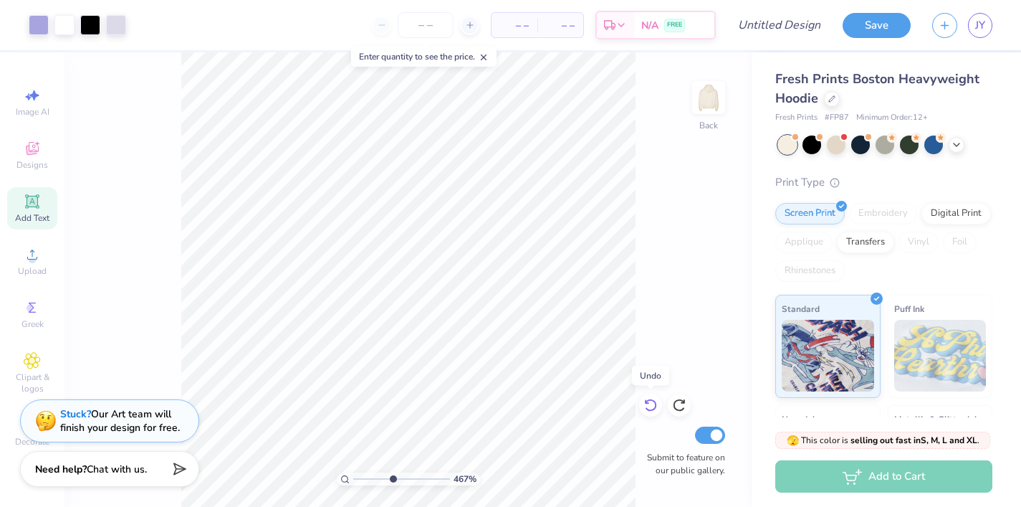
click at [649, 401] on icon at bounding box center [651, 405] width 14 height 14
click at [649, 402] on icon at bounding box center [651, 405] width 14 height 14
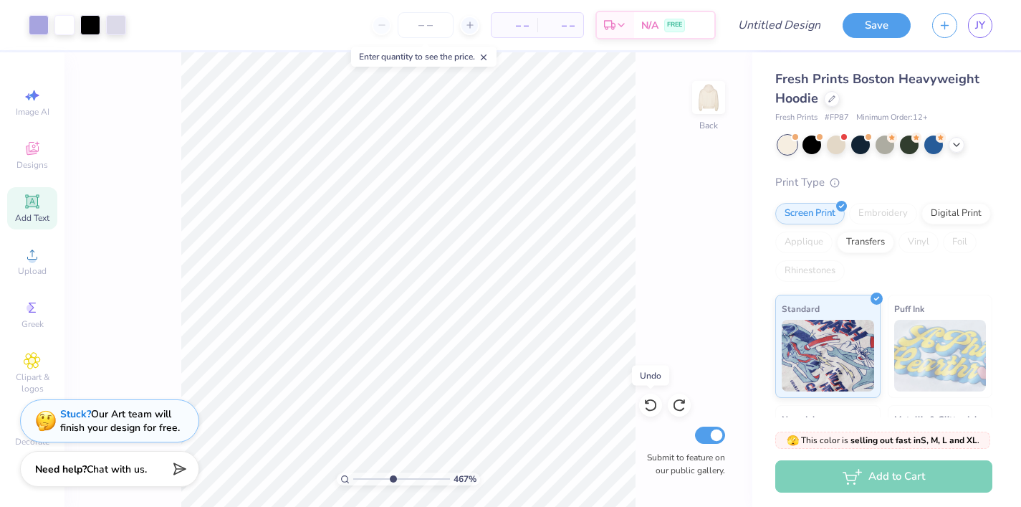
click at [649, 402] on icon at bounding box center [651, 405] width 14 height 14
click at [540, 447] on div "467 % Back Submit to feature on our public gallery." at bounding box center [409, 279] width 688 height 454
drag, startPoint x: 397, startPoint y: 480, endPoint x: 373, endPoint y: 477, distance: 23.8
type input "2.77"
click at [373, 477] on input "range" at bounding box center [401, 478] width 97 height 13
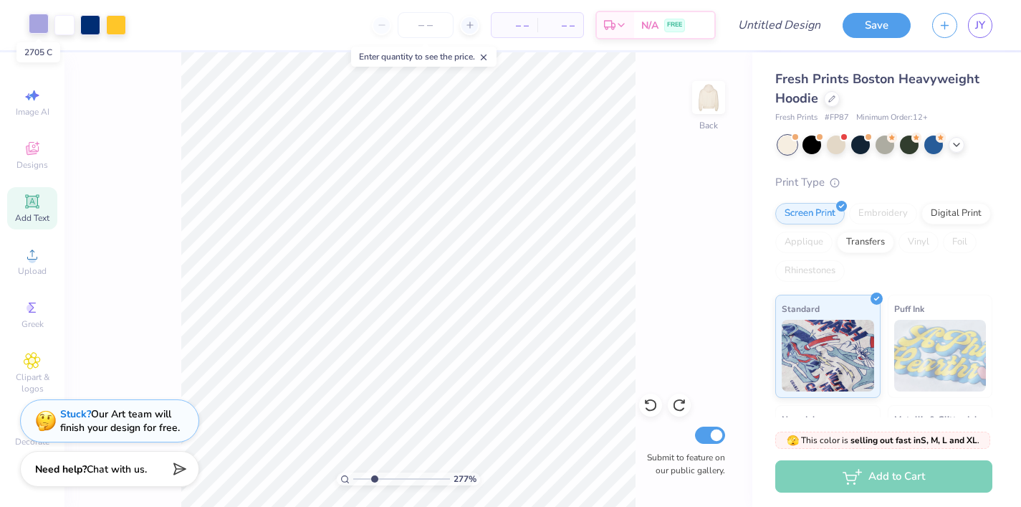
click at [33, 27] on div at bounding box center [39, 24] width 20 height 20
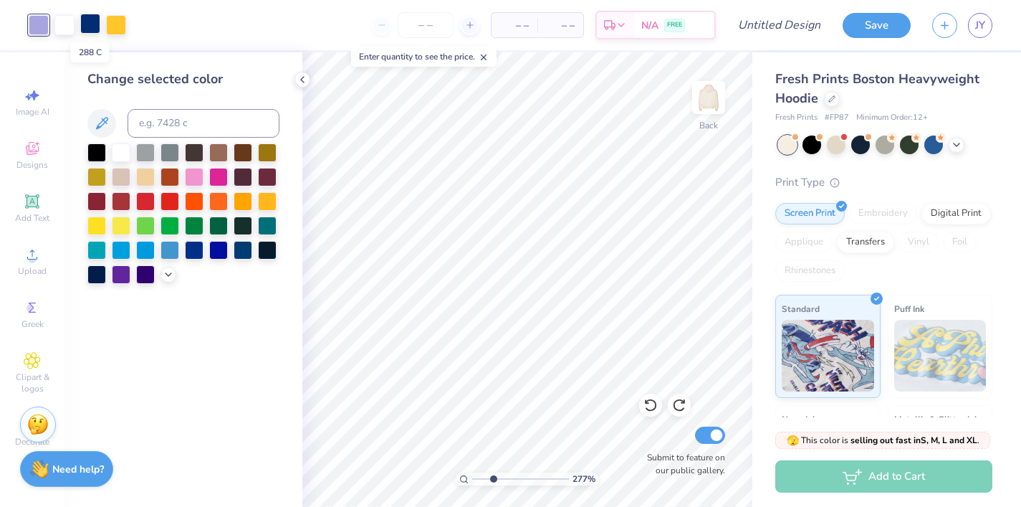
click at [85, 26] on div at bounding box center [90, 24] width 20 height 20
click at [100, 148] on div at bounding box center [96, 151] width 19 height 19
click at [115, 27] on div at bounding box center [116, 24] width 20 height 20
click at [168, 272] on icon at bounding box center [168, 272] width 11 height 11
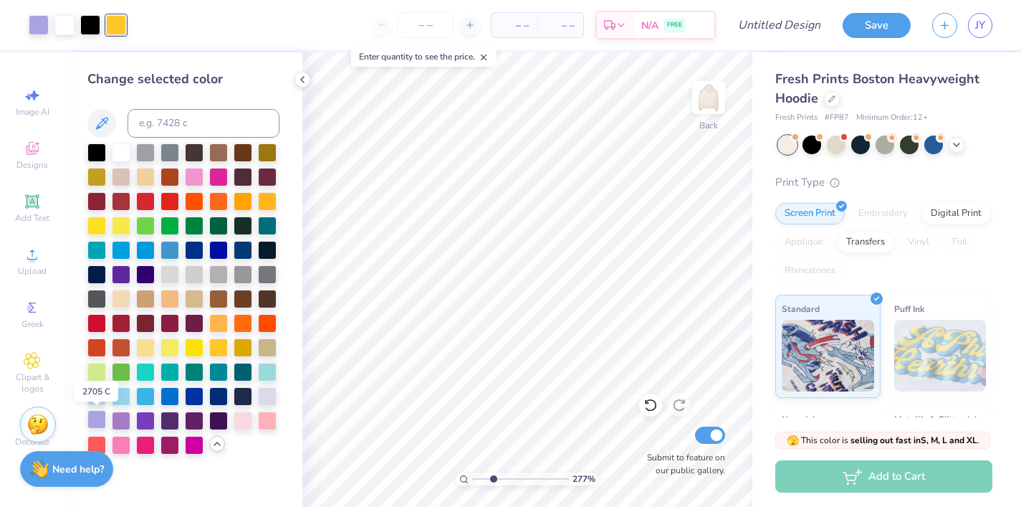
click at [97, 421] on div at bounding box center [96, 419] width 19 height 19
click at [298, 82] on icon at bounding box center [302, 79] width 11 height 11
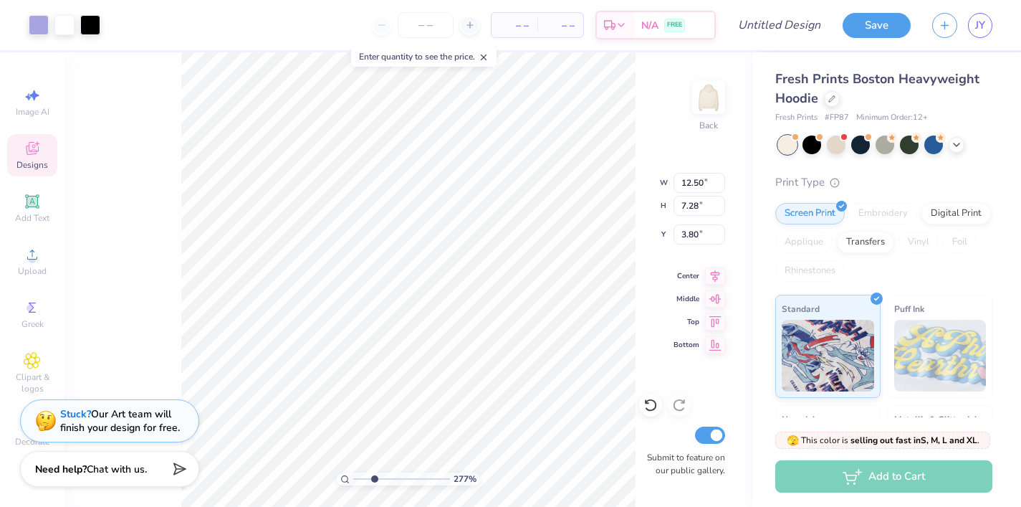
type input "3.80"
type input "1.33"
click at [648, 401] on icon at bounding box center [651, 405] width 14 height 14
click at [649, 402] on icon at bounding box center [651, 405] width 14 height 14
